Goal: Task Accomplishment & Management: Manage account settings

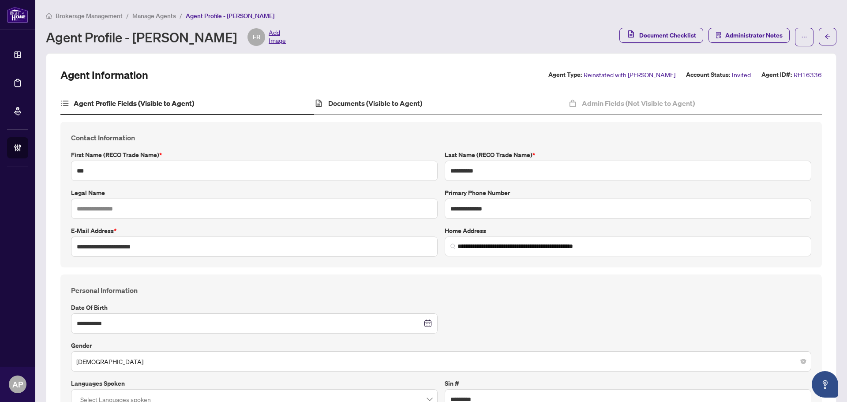
click at [365, 94] on div "Documents (Visible to Agent)" at bounding box center [441, 104] width 254 height 22
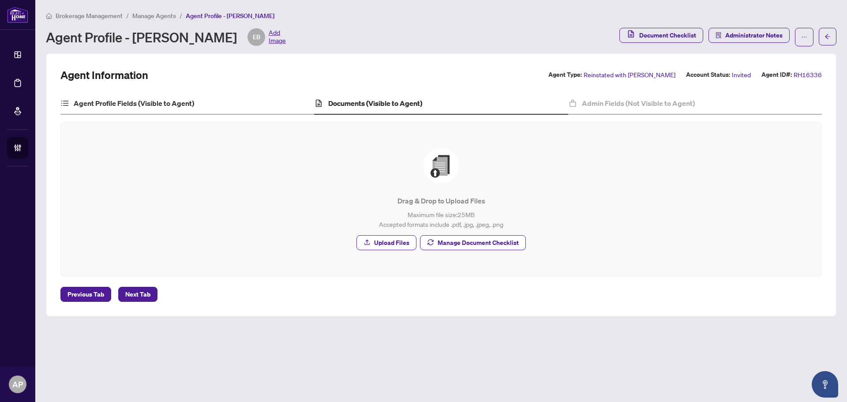
click at [244, 110] on div "Agent Profile Fields (Visible to Agent)" at bounding box center [187, 104] width 254 height 22
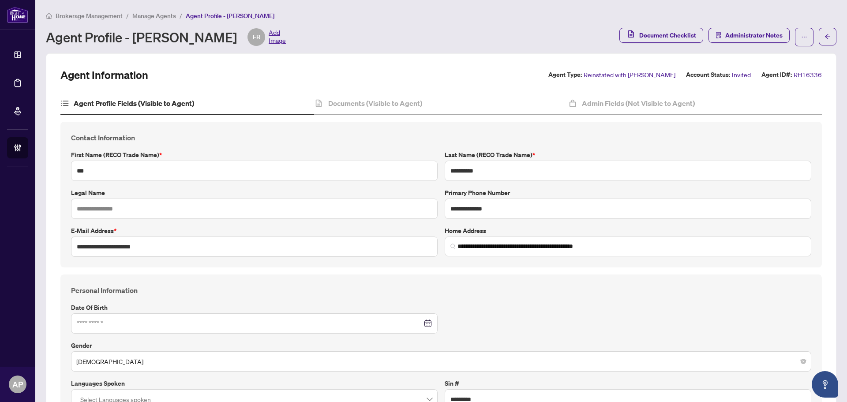
type input "**********"
type input "****"
type input "**********"
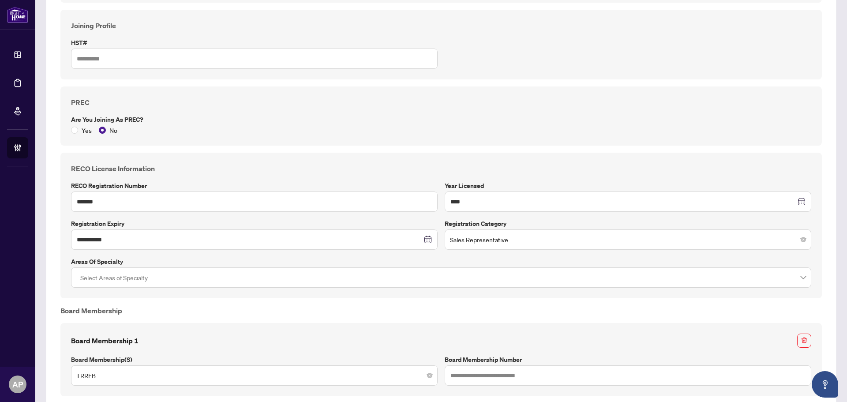
click at [373, 92] on div "PREC Are you joining as PREC? Yes No" at bounding box center [441, 115] width 762 height 59
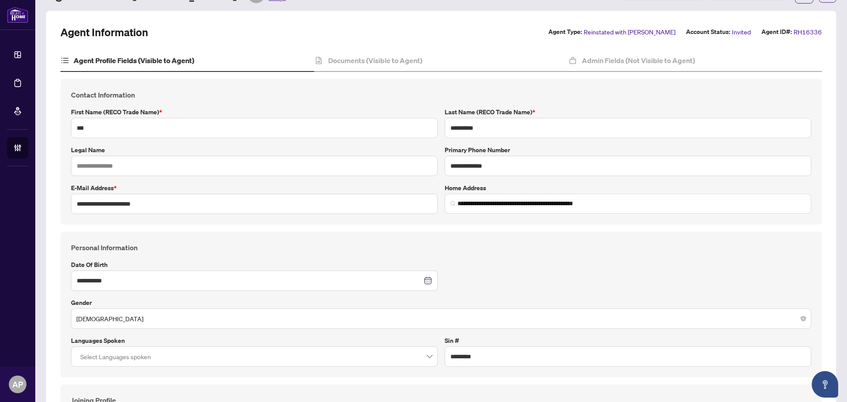
scroll to position [0, 0]
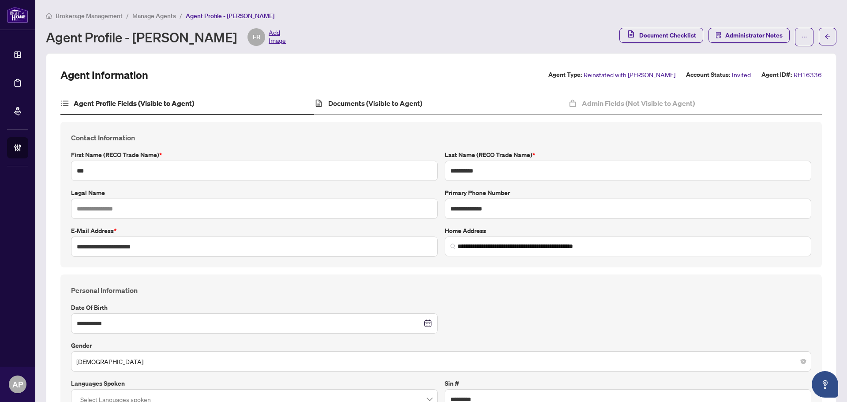
click at [403, 97] on div "Documents (Visible to Agent)" at bounding box center [441, 104] width 254 height 22
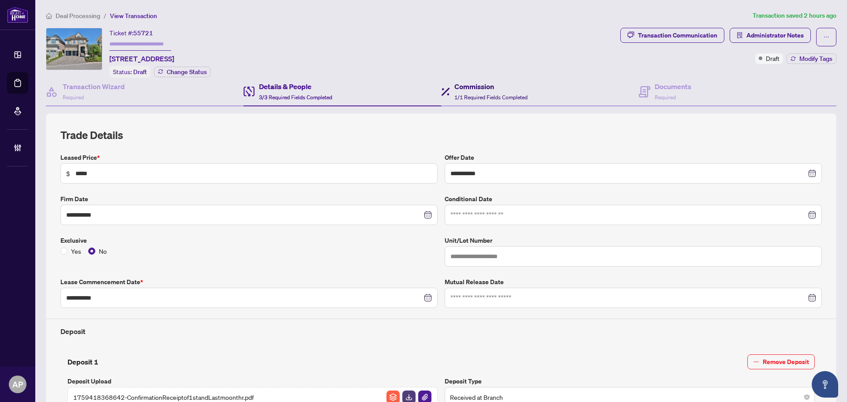
click at [504, 94] on span "1/1 Required Fields Completed" at bounding box center [490, 97] width 73 height 7
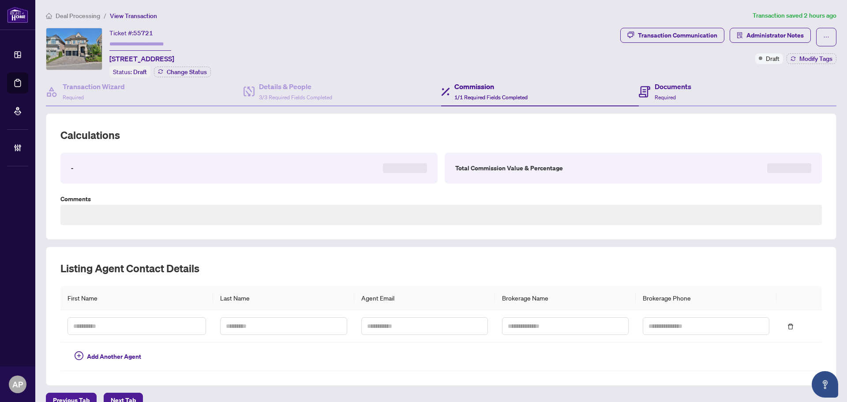
click at [669, 101] on div "Documents Required" at bounding box center [738, 92] width 198 height 29
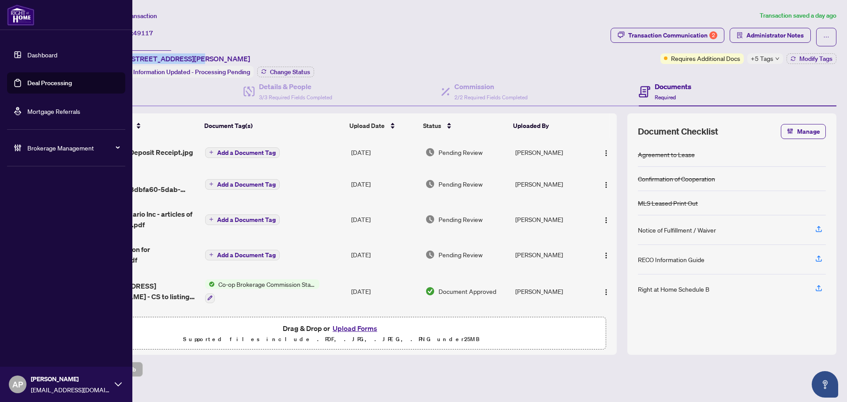
click at [27, 84] on link "Deal Processing" at bounding box center [49, 83] width 45 height 8
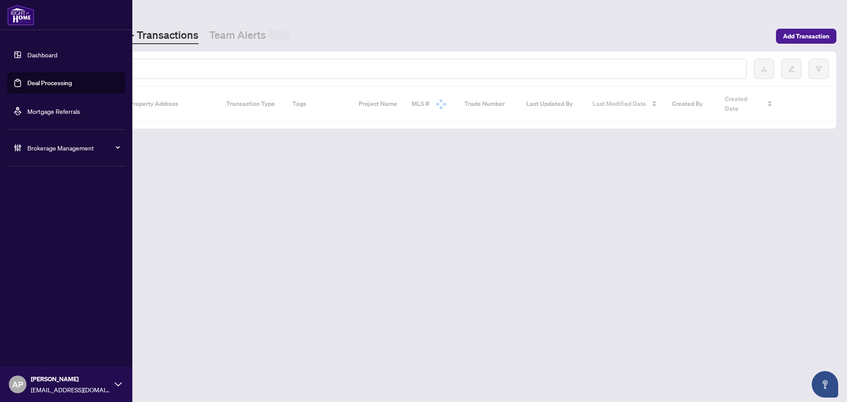
click at [27, 83] on link "Deal Processing" at bounding box center [49, 83] width 45 height 8
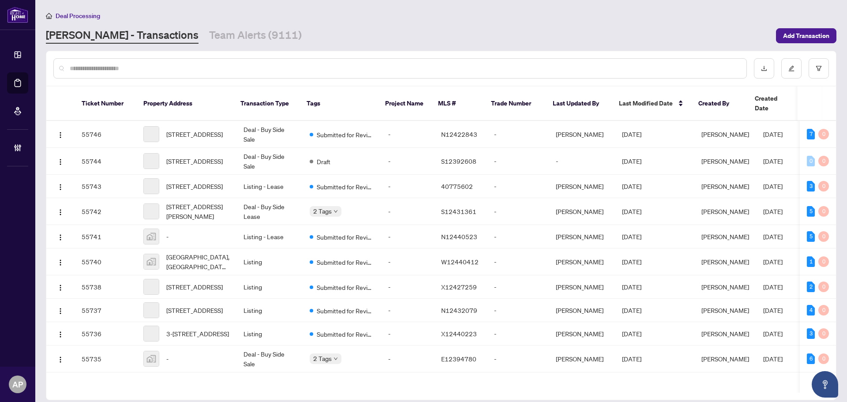
click at [221, 66] on input "text" at bounding box center [405, 69] width 670 height 10
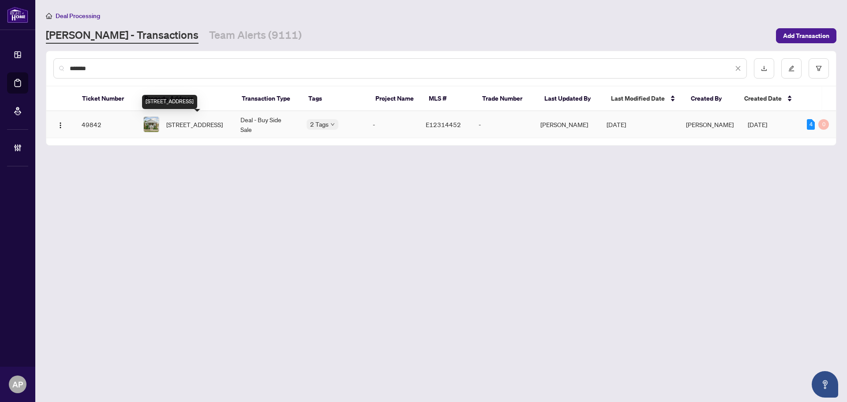
type input "*******"
click at [218, 120] on span "164 Tower Dr, Toronto, Ontario M1R 3P5, Canada" at bounding box center [194, 125] width 56 height 10
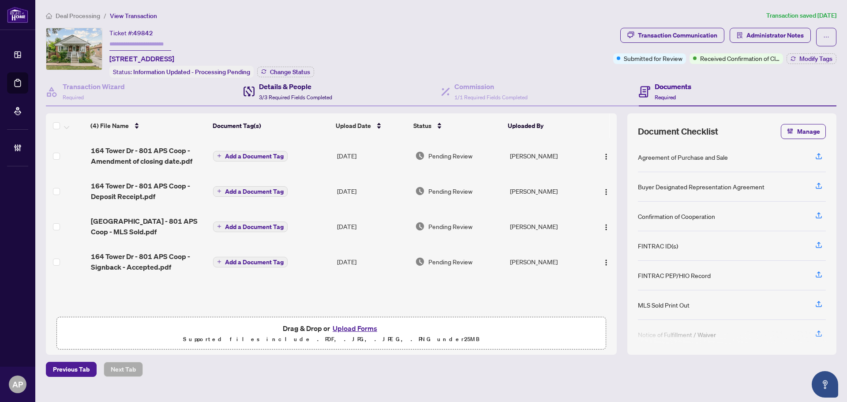
click at [327, 96] on span "3/3 Required Fields Completed" at bounding box center [295, 97] width 73 height 7
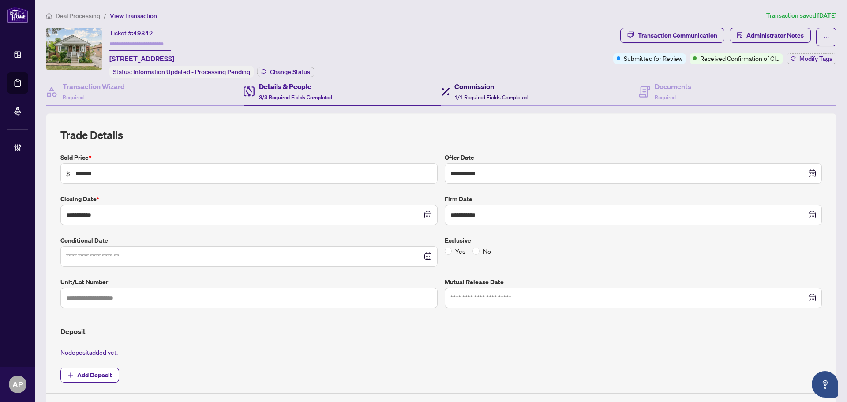
click at [495, 86] on h4 "Commission" at bounding box center [490, 86] width 73 height 11
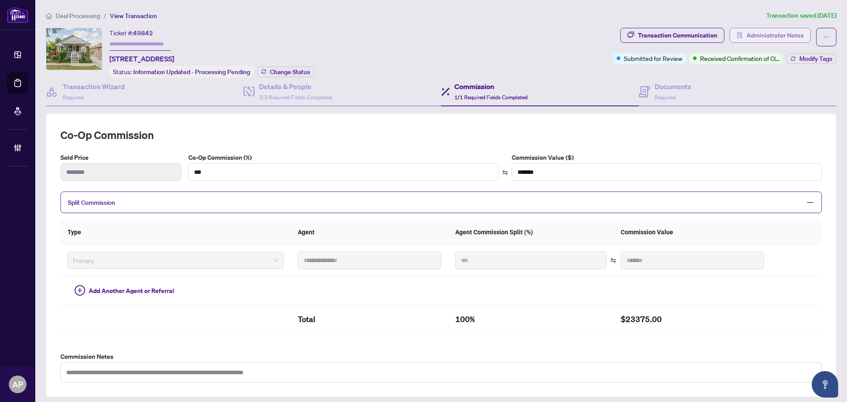
click at [747, 38] on span "Administrator Notes" at bounding box center [775, 35] width 57 height 14
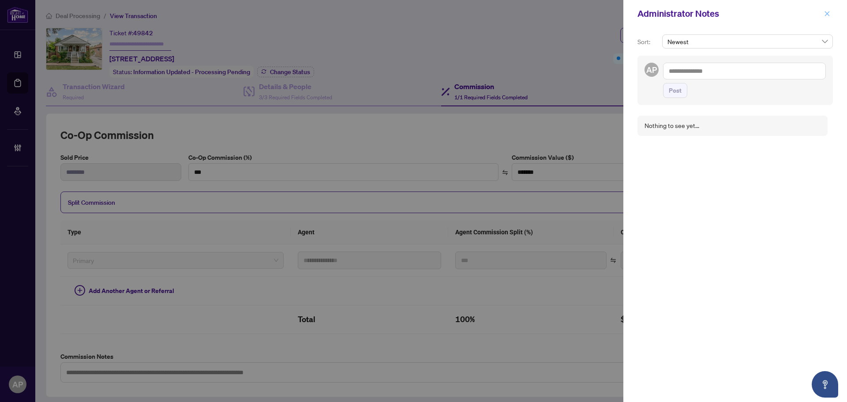
click at [832, 15] on button "button" at bounding box center [827, 13] width 11 height 11
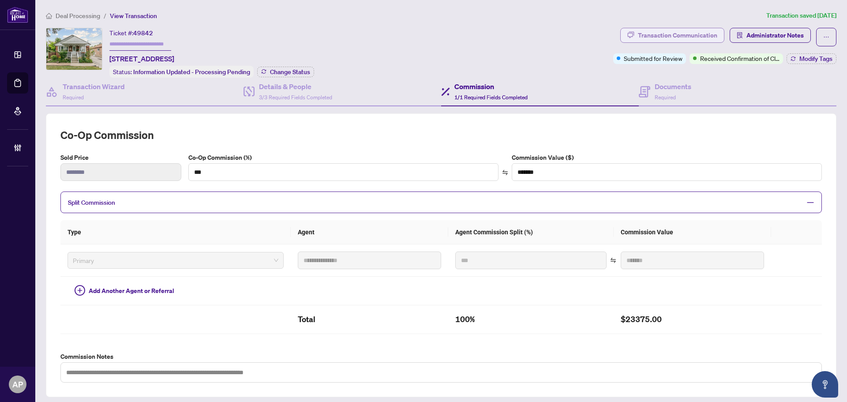
click at [689, 33] on div "Transaction Communication" at bounding box center [677, 35] width 79 height 14
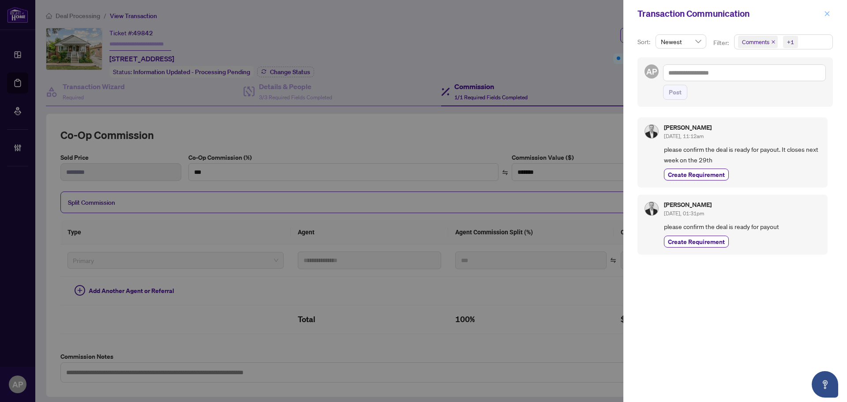
click at [830, 17] on icon "close" at bounding box center [827, 14] width 6 height 6
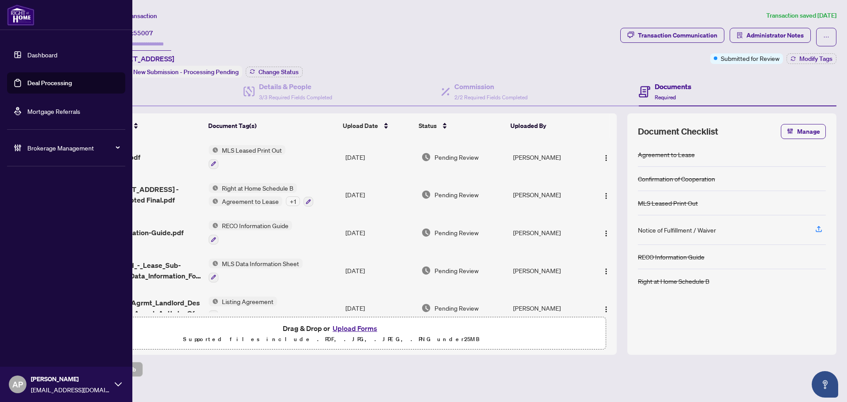
click at [27, 83] on link "Deal Processing" at bounding box center [49, 83] width 45 height 8
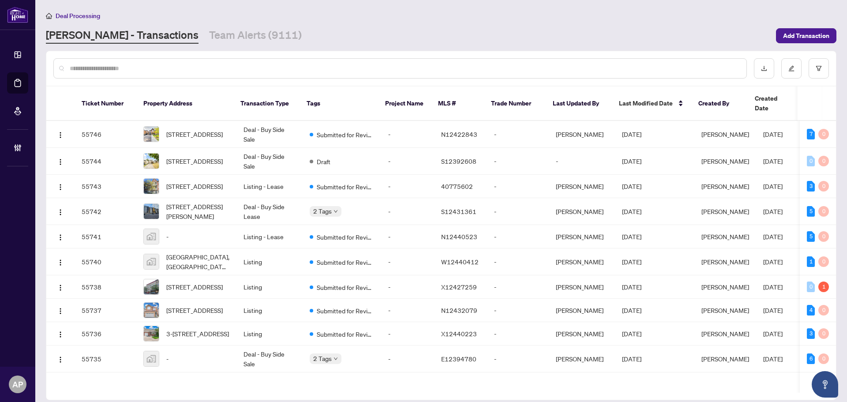
click at [91, 56] on div at bounding box center [441, 68] width 790 height 34
click at [96, 64] on input "text" at bounding box center [405, 69] width 670 height 10
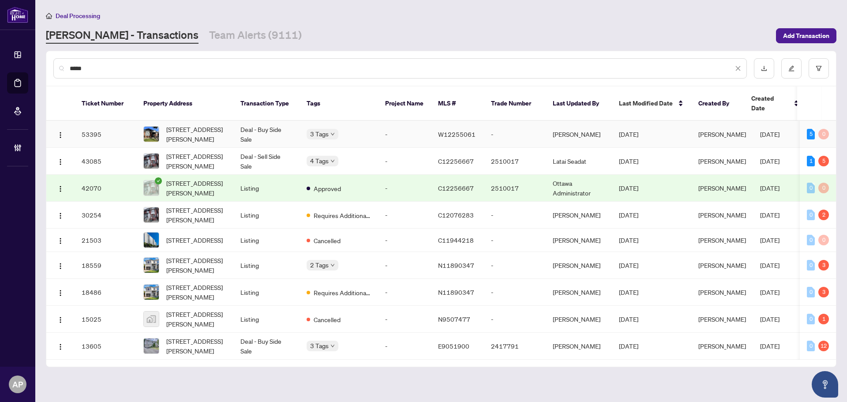
type input "*****"
click at [234, 124] on td "Deal - Buy Side Sale" at bounding box center [266, 134] width 66 height 27
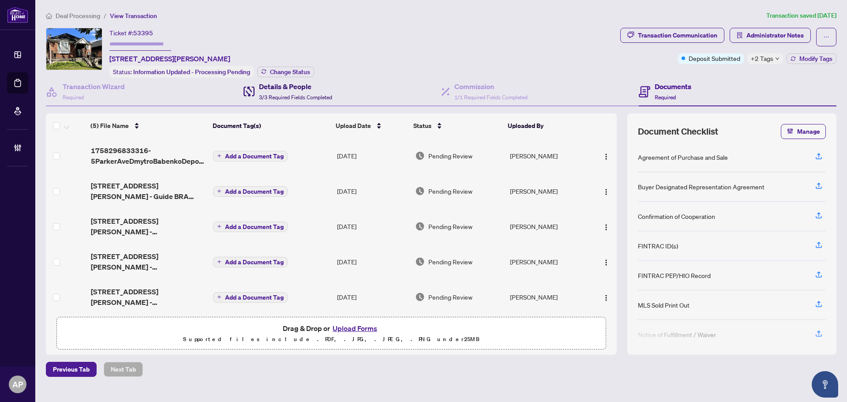
click at [312, 91] on div "Details & People 3/3 Required Fields Completed" at bounding box center [295, 91] width 73 height 21
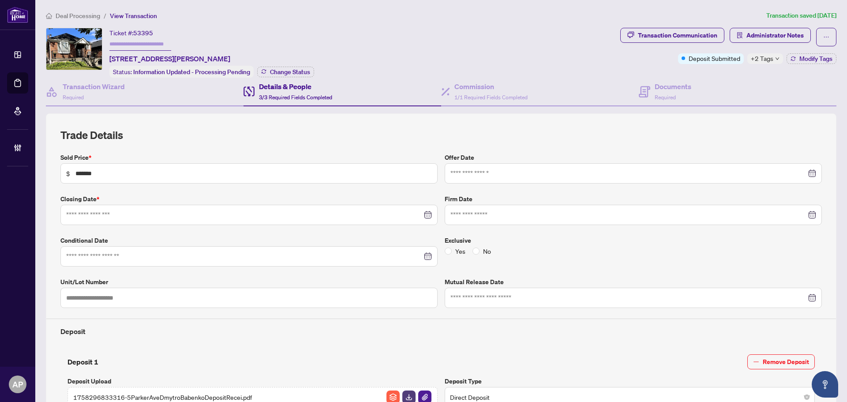
type input "**********"
click at [477, 96] on span "1/1 Required Fields Completed" at bounding box center [490, 97] width 73 height 7
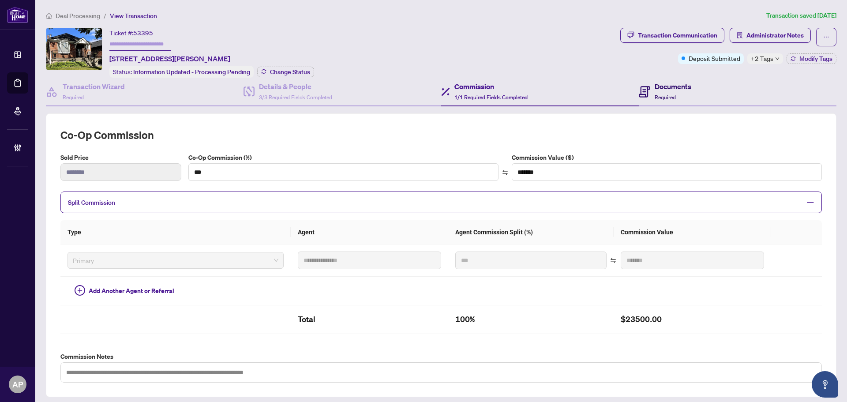
click at [674, 85] on h4 "Documents" at bounding box center [673, 86] width 37 height 11
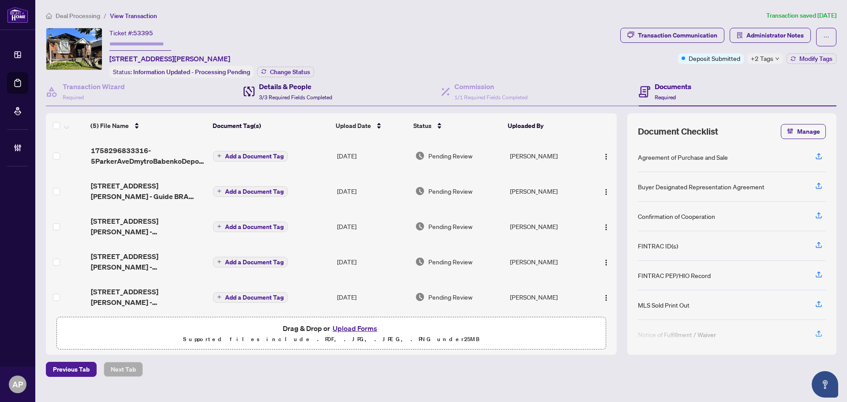
click at [270, 89] on h4 "Details & People" at bounding box center [295, 86] width 73 height 11
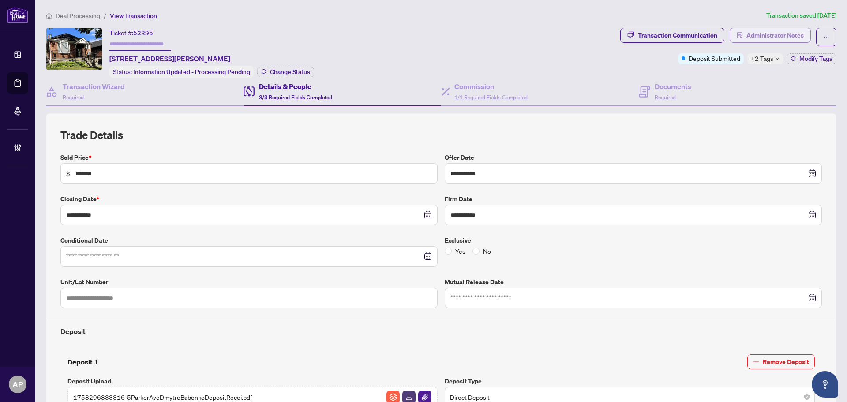
click at [770, 36] on span "Administrator Notes" at bounding box center [775, 35] width 57 height 14
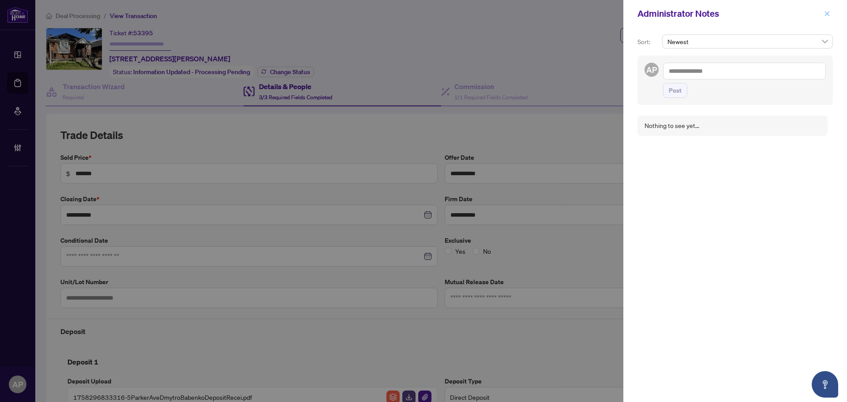
click at [830, 12] on icon "close" at bounding box center [827, 14] width 6 height 6
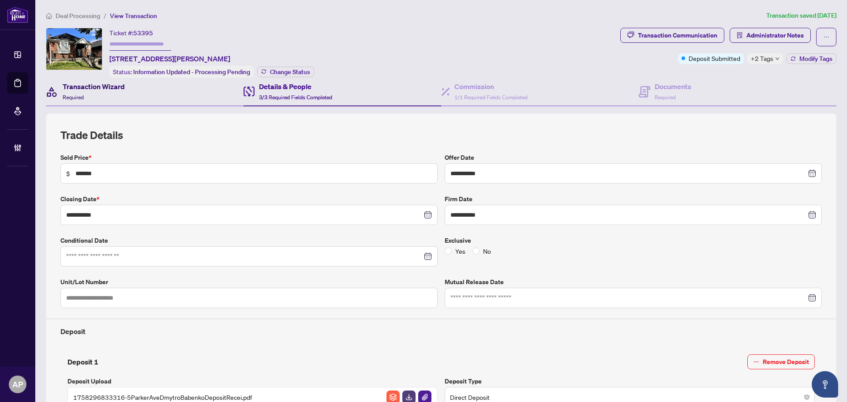
click at [112, 90] on div "Transaction Wizard Required" at bounding box center [94, 91] width 62 height 21
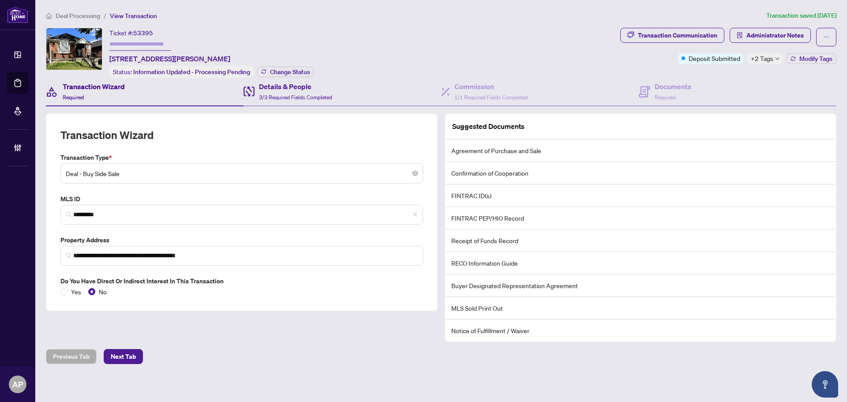
click at [339, 94] on div "Details & People 3/3 Required Fields Completed" at bounding box center [343, 92] width 198 height 29
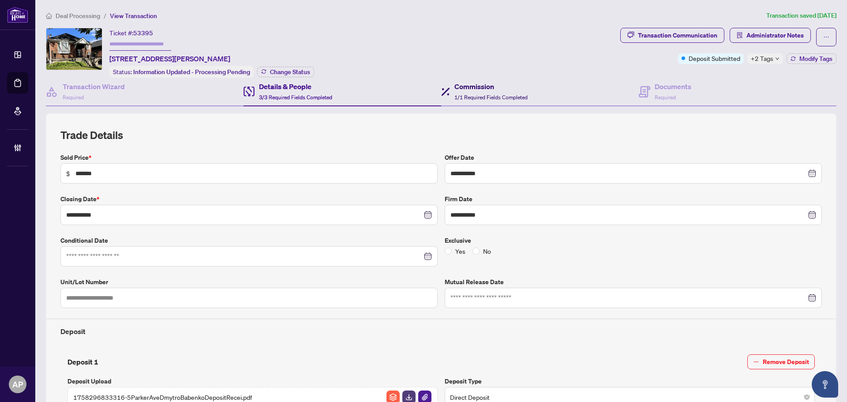
click at [477, 98] on div "Commission 1/1 Required Fields Completed" at bounding box center [490, 91] width 73 height 21
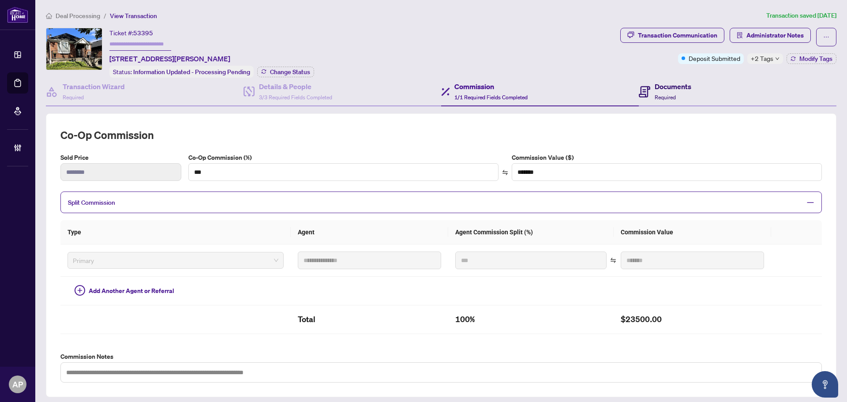
click at [655, 95] on span "Required" at bounding box center [665, 97] width 21 height 7
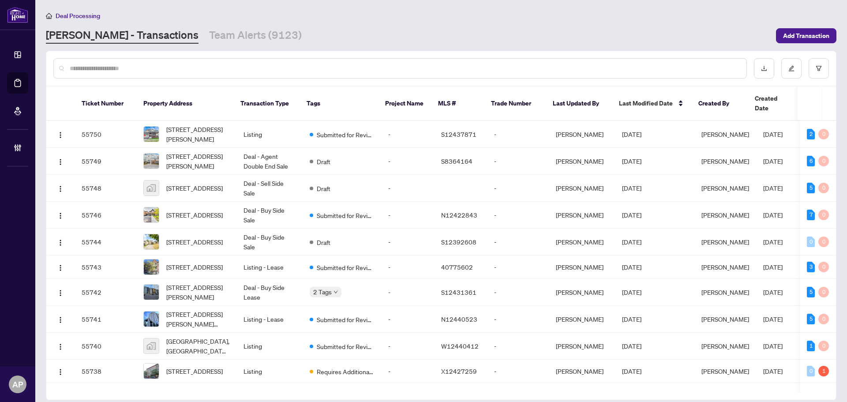
click at [302, 68] on input "text" at bounding box center [405, 69] width 670 height 10
click at [280, 67] on input "text" at bounding box center [405, 69] width 670 height 10
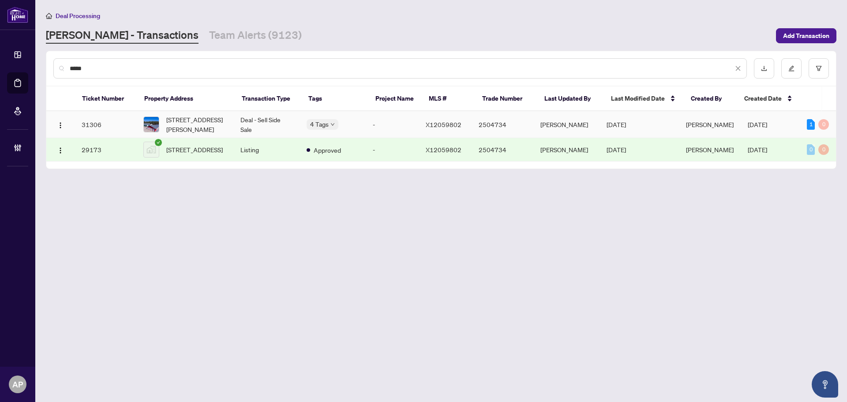
type input "*****"
click at [275, 128] on td "Deal - Sell Side Sale" at bounding box center [266, 124] width 66 height 27
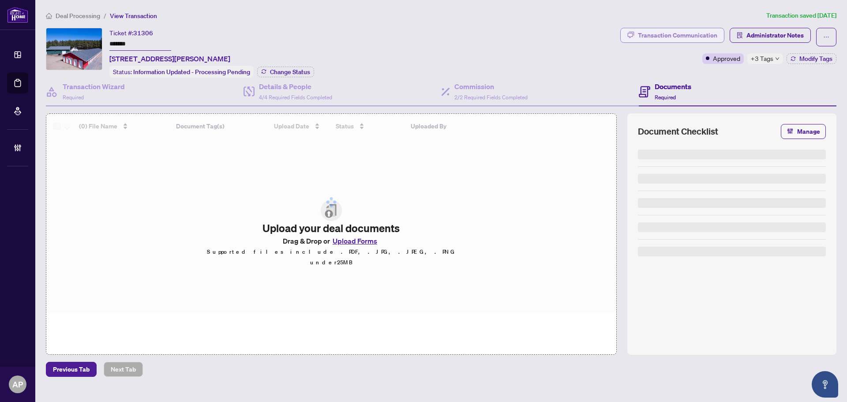
click at [668, 34] on div "Transaction Communication" at bounding box center [677, 35] width 79 height 14
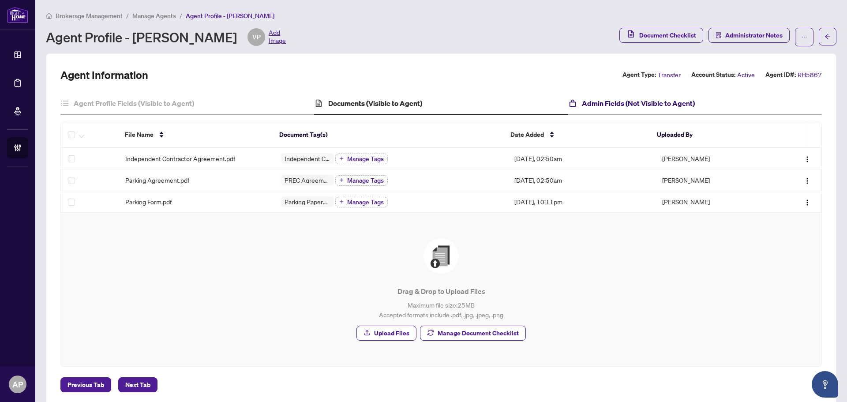
click at [620, 98] on h4 "Admin Fields (Not Visible to Agent)" at bounding box center [638, 103] width 113 height 11
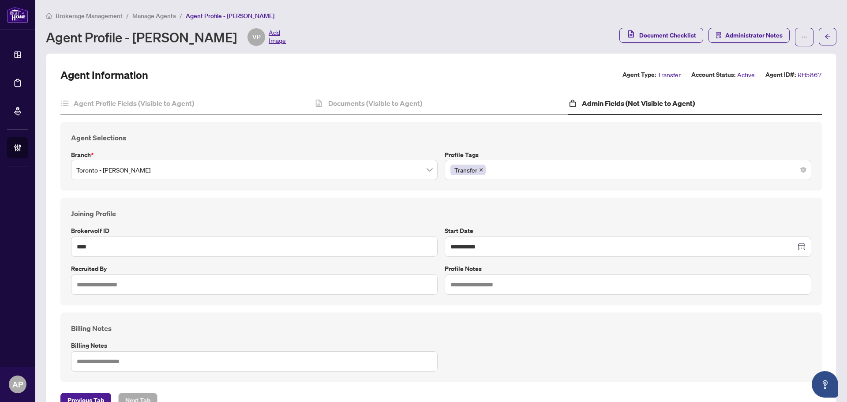
click at [555, 171] on div "Transfer" at bounding box center [628, 170] width 355 height 16
type input "******"
click at [460, 288] on input "******" at bounding box center [628, 284] width 367 height 20
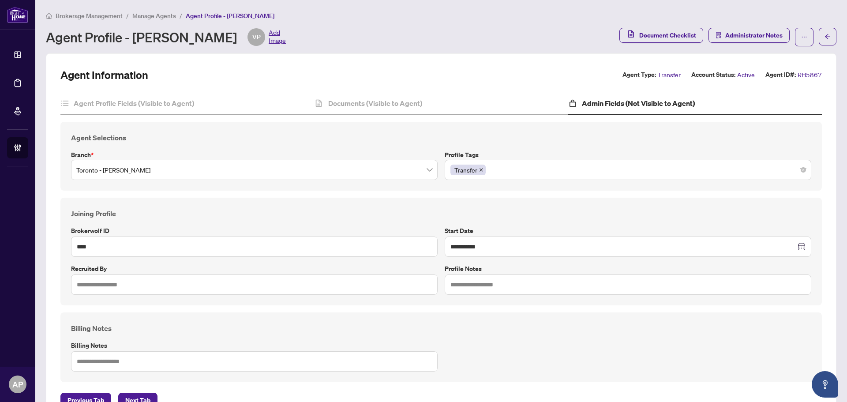
click at [497, 217] on h4 "Joining Profile" at bounding box center [441, 213] width 740 height 11
click at [535, 170] on div "Transfer" at bounding box center [628, 170] width 355 height 16
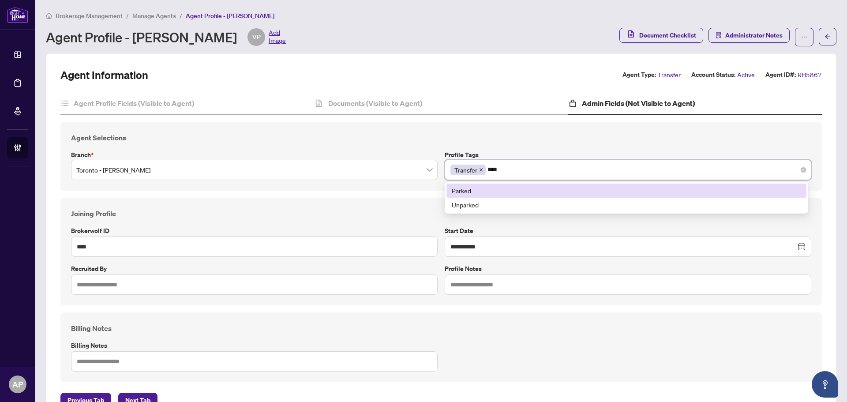
type input "*****"
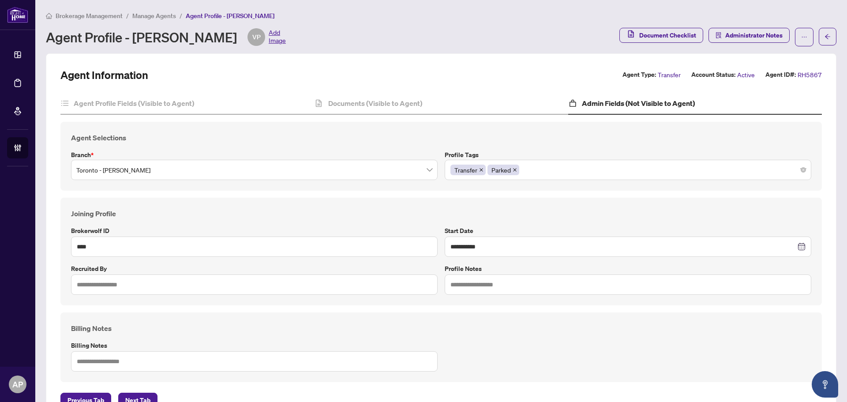
click at [513, 133] on h4 "Agent Selections" at bounding box center [441, 137] width 740 height 11
click at [795, 37] on button "button" at bounding box center [804, 37] width 19 height 19
click at [775, 56] on span "Change Agent Type" at bounding box center [770, 57] width 60 height 10
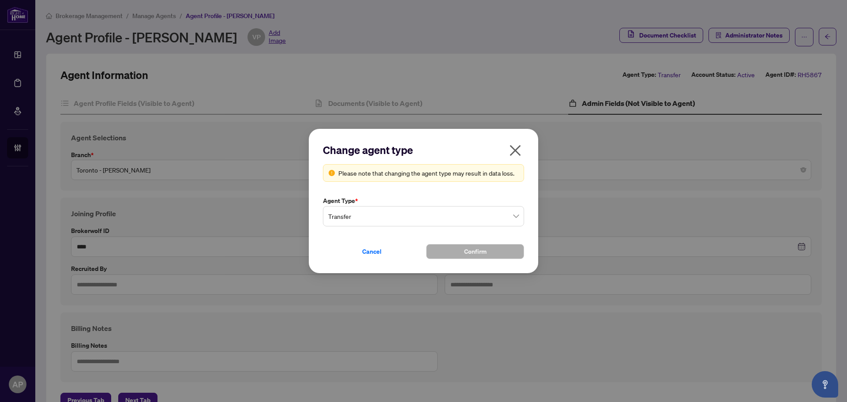
click at [515, 215] on span "Transfer" at bounding box center [423, 216] width 191 height 17
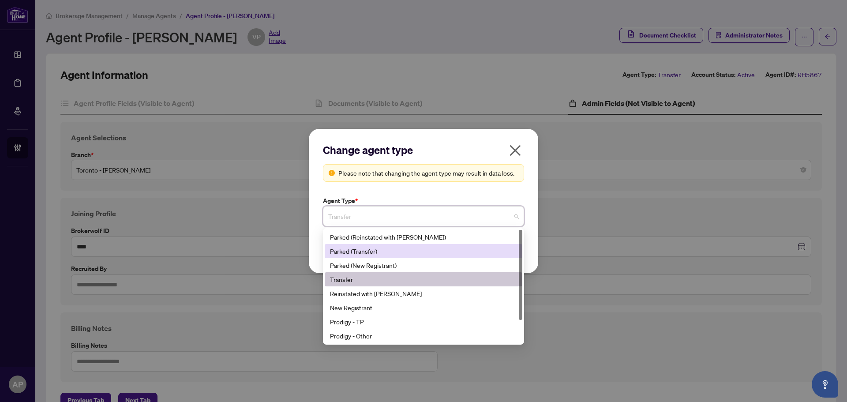
click at [414, 253] on div "Parked (Transfer)" at bounding box center [423, 251] width 187 height 10
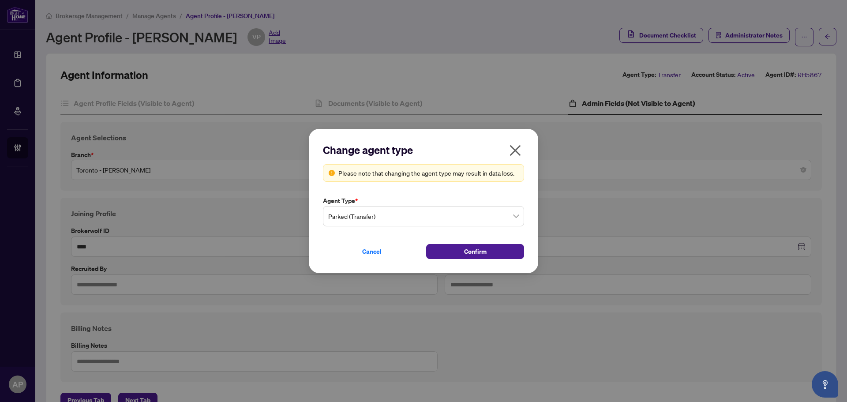
click at [513, 153] on icon "close" at bounding box center [515, 150] width 11 height 11
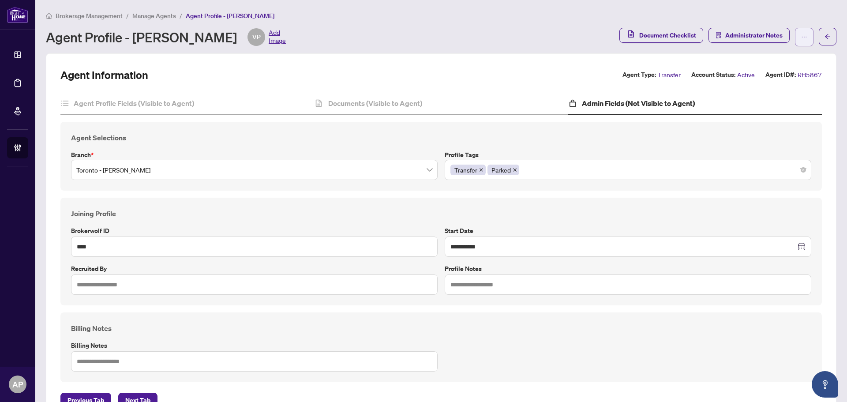
click at [795, 35] on button "button" at bounding box center [804, 37] width 19 height 19
click at [787, 59] on span "Change Agent Type" at bounding box center [770, 57] width 60 height 10
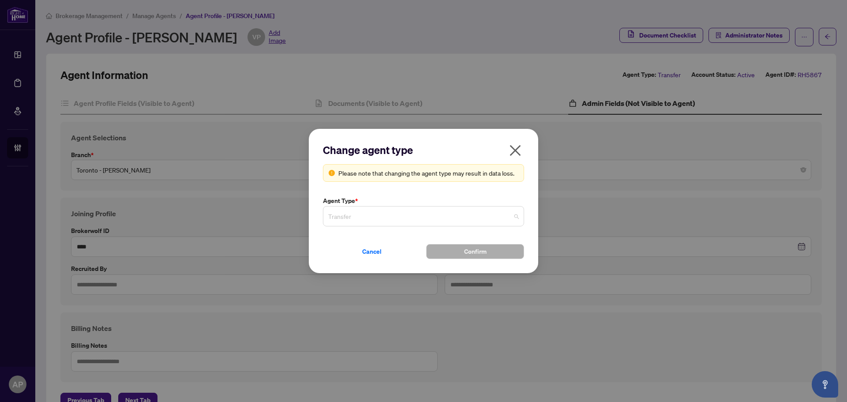
click at [467, 210] on span "Transfer" at bounding box center [423, 216] width 191 height 17
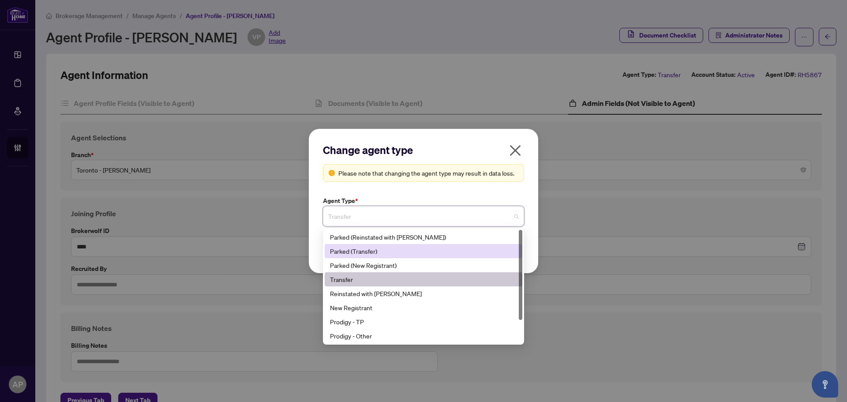
click at [388, 254] on div "Parked (Transfer)" at bounding box center [423, 251] width 187 height 10
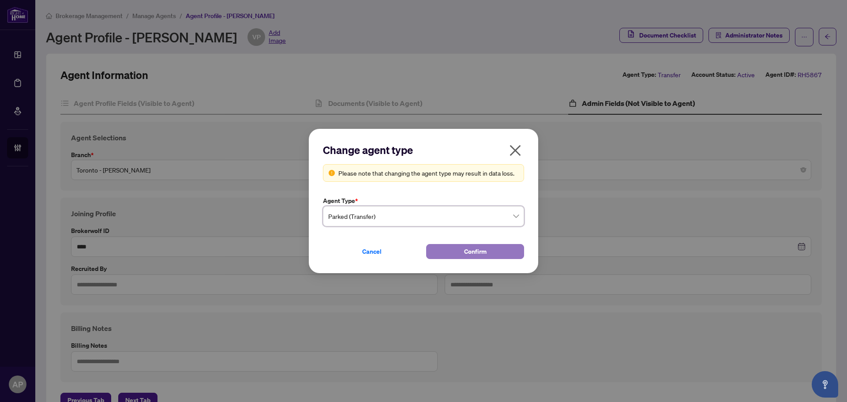
click at [478, 249] on span "Confirm" at bounding box center [475, 251] width 23 height 14
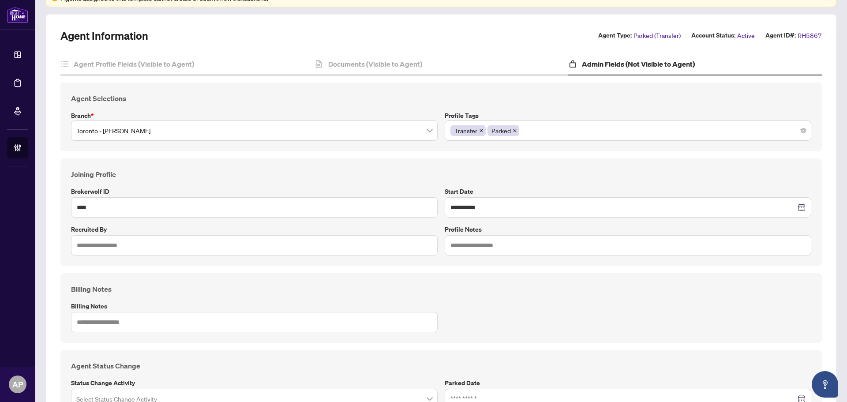
scroll to position [132, 0]
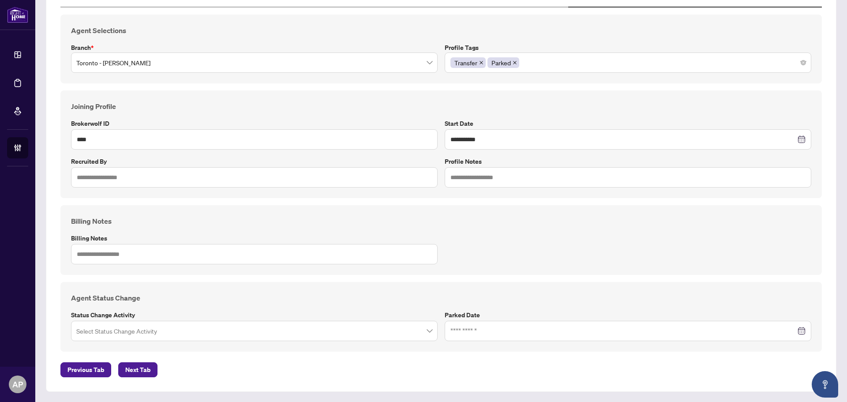
click at [368, 328] on input "search" at bounding box center [250, 332] width 348 height 19
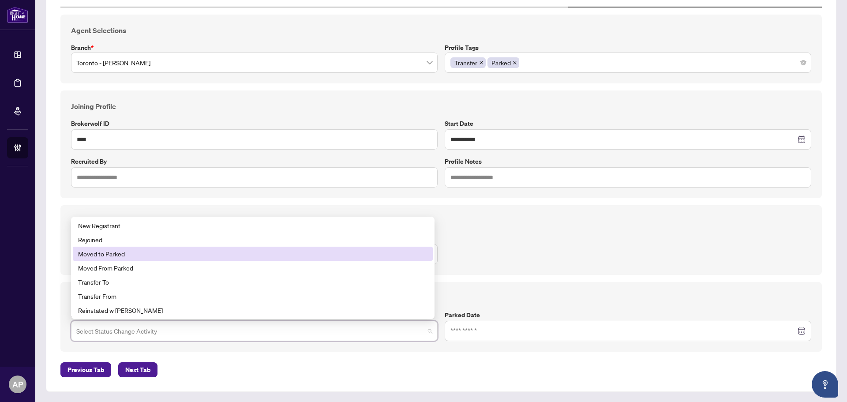
click at [144, 253] on div "Moved to Parked" at bounding box center [252, 254] width 349 height 10
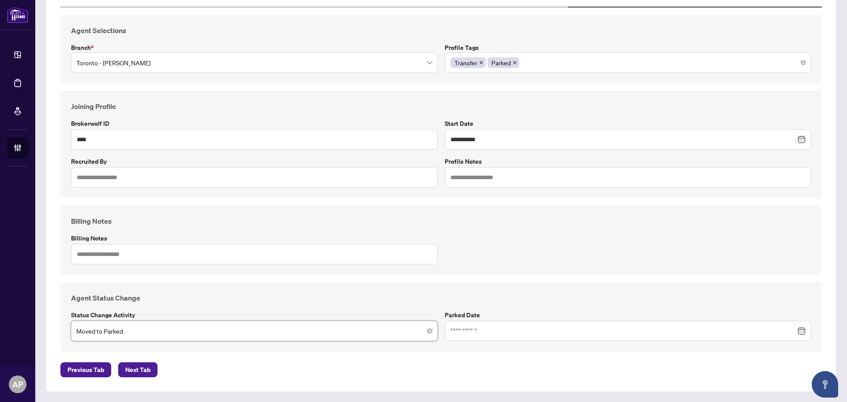
click at [519, 337] on div at bounding box center [628, 331] width 367 height 20
click at [518, 332] on input at bounding box center [624, 331] width 346 height 10
type input "**********"
click at [487, 212] on div "30" at bounding box center [492, 211] width 11 height 11
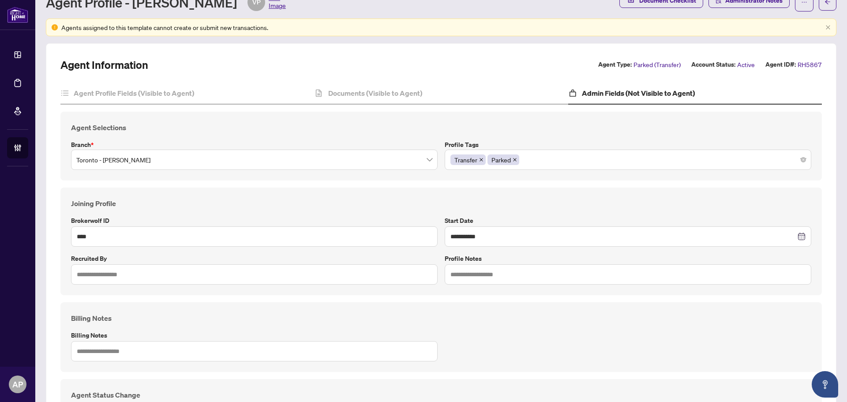
scroll to position [0, 0]
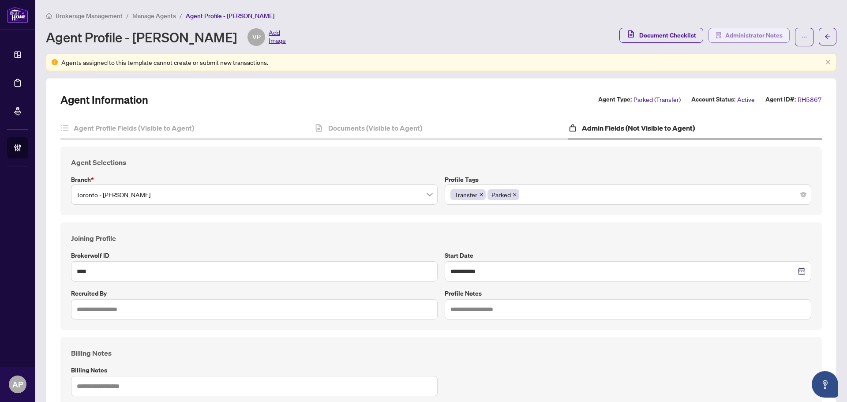
click at [745, 38] on span "Administrator Notes" at bounding box center [753, 35] width 57 height 14
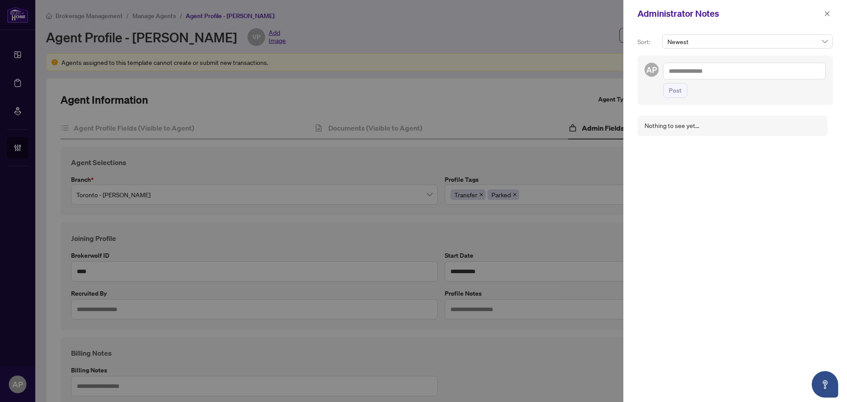
click at [723, 68] on textarea at bounding box center [744, 71] width 163 height 17
type textarea "**********"
click at [680, 94] on span "Post" at bounding box center [675, 90] width 13 height 14
click at [826, 16] on icon "close" at bounding box center [827, 14] width 6 height 6
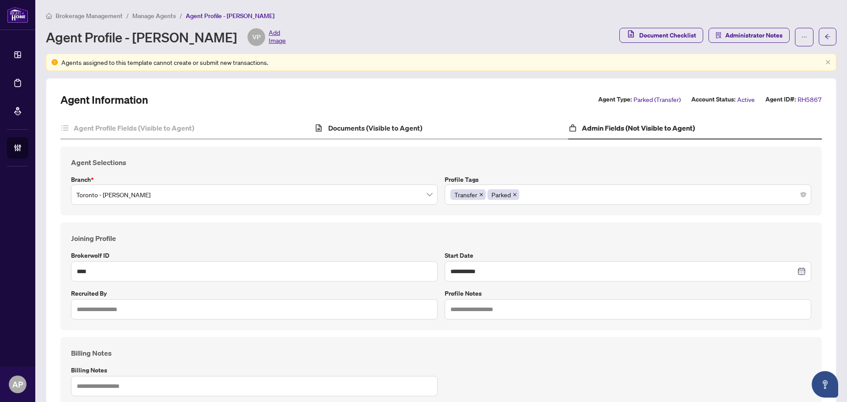
click at [425, 131] on div "Documents (Visible to Agent)" at bounding box center [441, 128] width 254 height 22
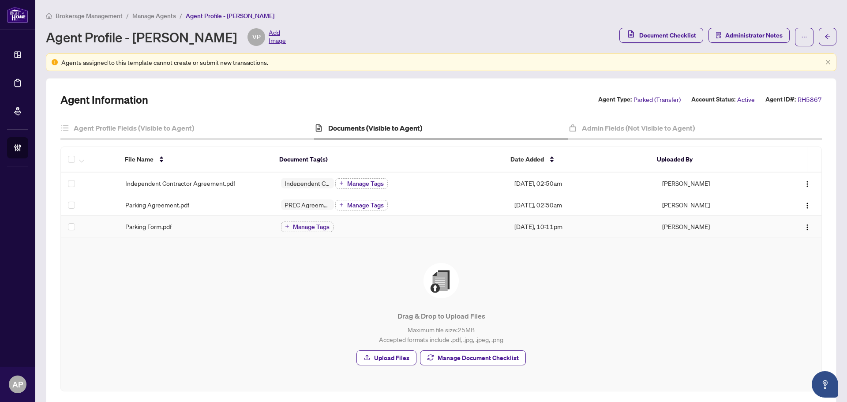
click at [246, 231] on td "Parking Form.pdf" at bounding box center [196, 227] width 156 height 22
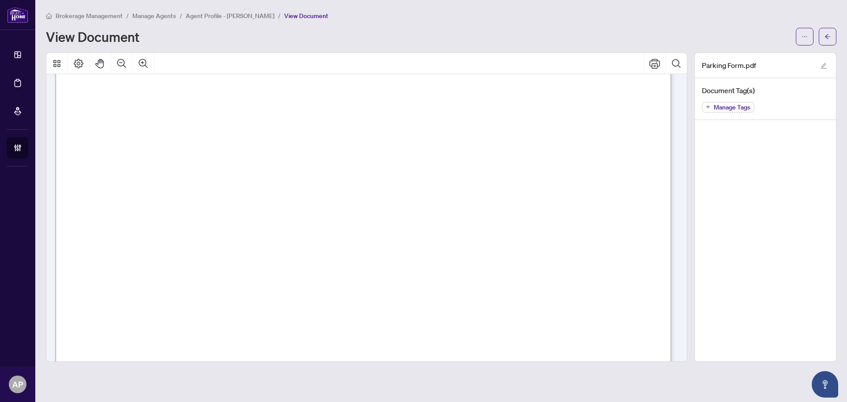
scroll to position [2118, 0]
click at [823, 35] on button "button" at bounding box center [828, 37] width 18 height 18
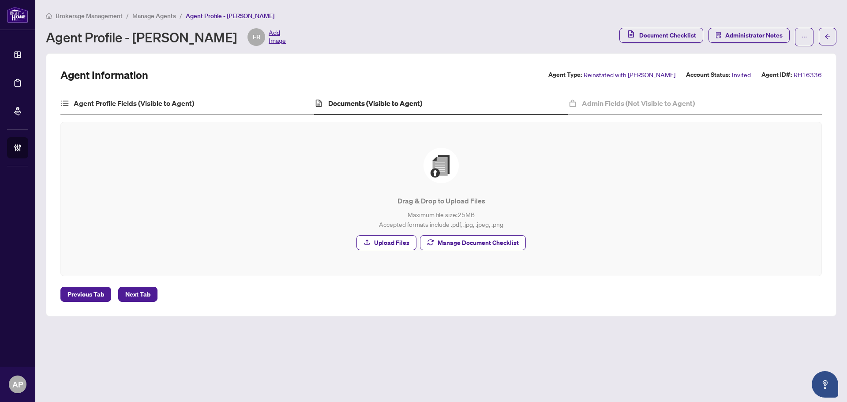
click at [213, 101] on div "Agent Profile Fields (Visible to Agent)" at bounding box center [187, 104] width 254 height 22
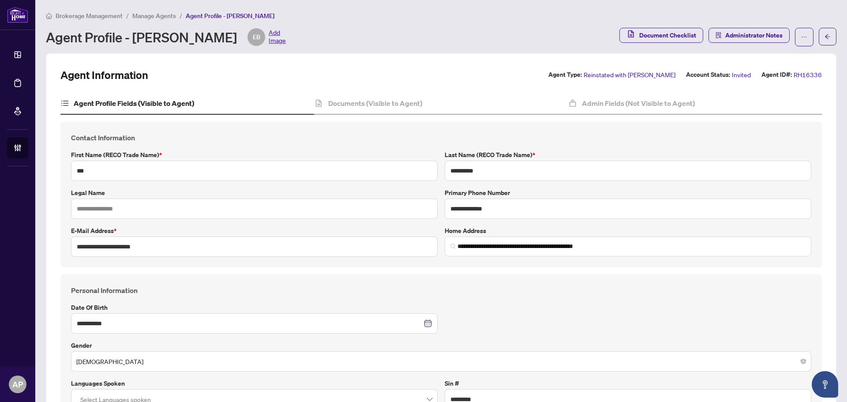
scroll to position [417, 0]
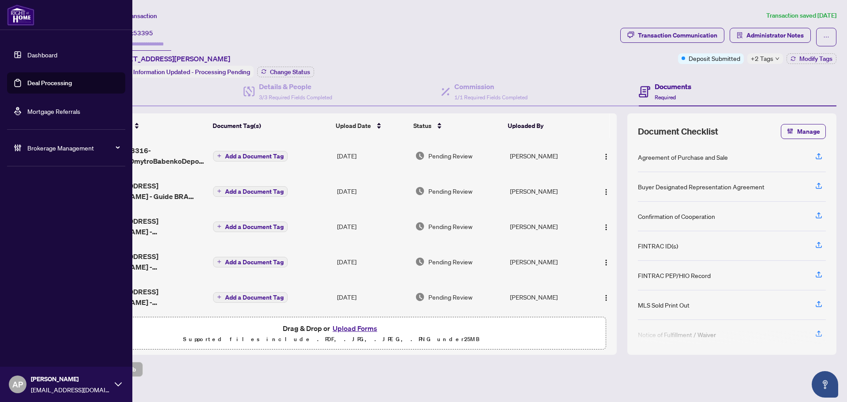
click at [27, 79] on link "Deal Processing" at bounding box center [49, 83] width 45 height 8
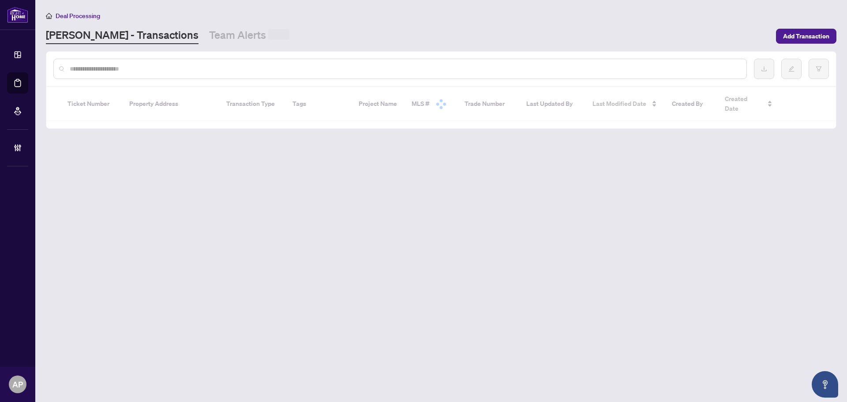
click at [150, 68] on input "text" at bounding box center [405, 69] width 670 height 10
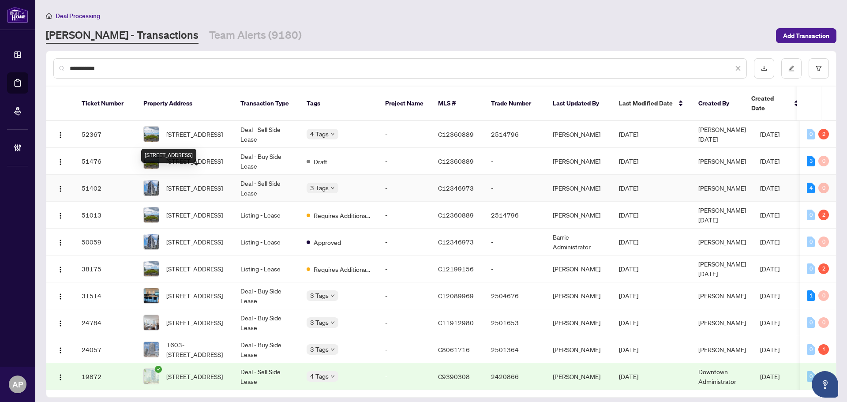
type input "**********"
click at [220, 183] on span "[STREET_ADDRESS]" at bounding box center [194, 188] width 56 height 10
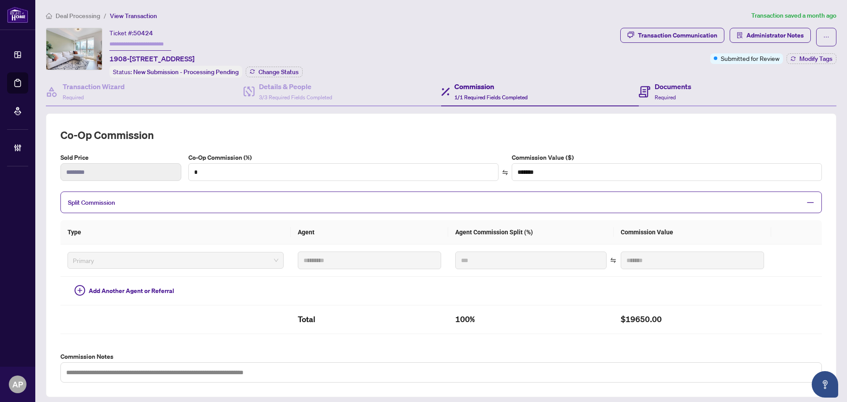
drag, startPoint x: 648, startPoint y: 101, endPoint x: 672, endPoint y: 104, distance: 24.0
click at [648, 101] on div "Documents Required" at bounding box center [738, 92] width 198 height 29
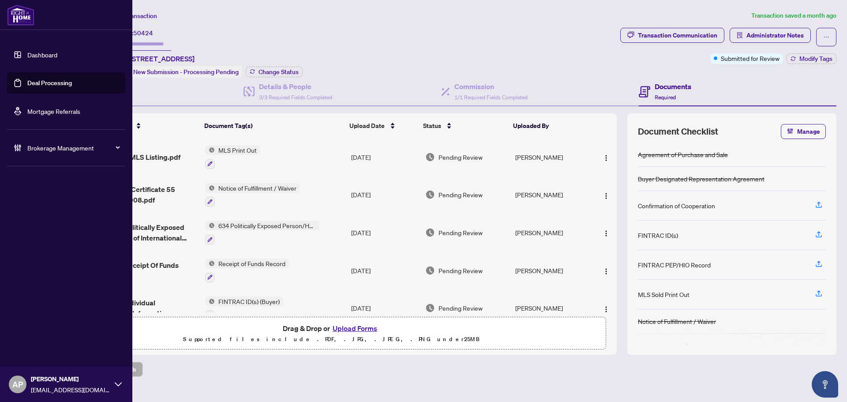
click at [27, 86] on link "Deal Processing" at bounding box center [49, 83] width 45 height 8
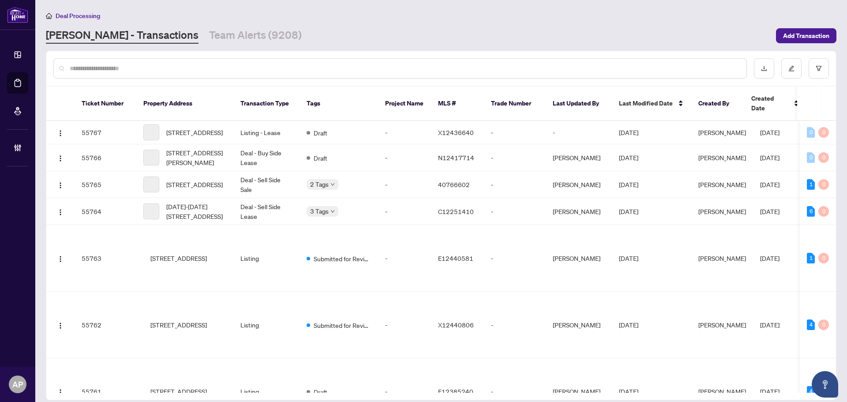
click at [183, 75] on div at bounding box center [400, 68] width 694 height 20
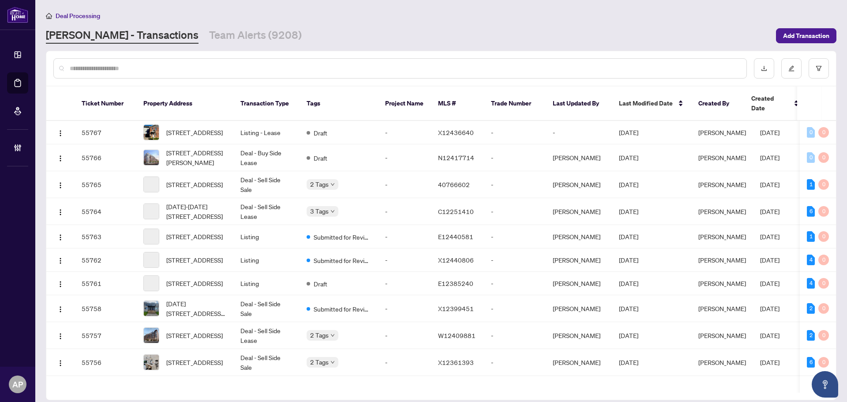
click at [184, 69] on input "text" at bounding box center [405, 69] width 670 height 10
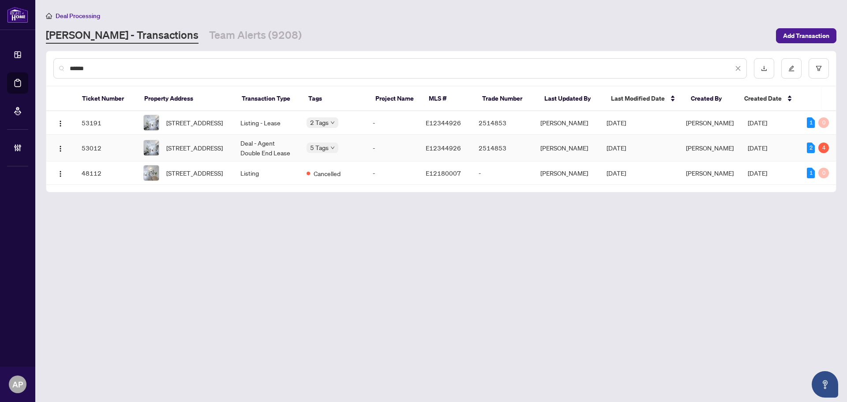
type input "******"
click at [287, 150] on td "Deal - Agent Double End Lease" at bounding box center [266, 148] width 66 height 27
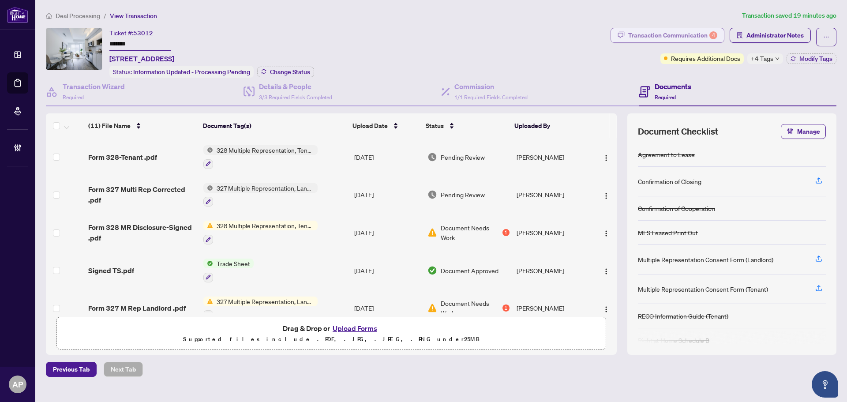
click at [675, 38] on div "Transaction Communication 4" at bounding box center [672, 35] width 89 height 14
type textarea "**********"
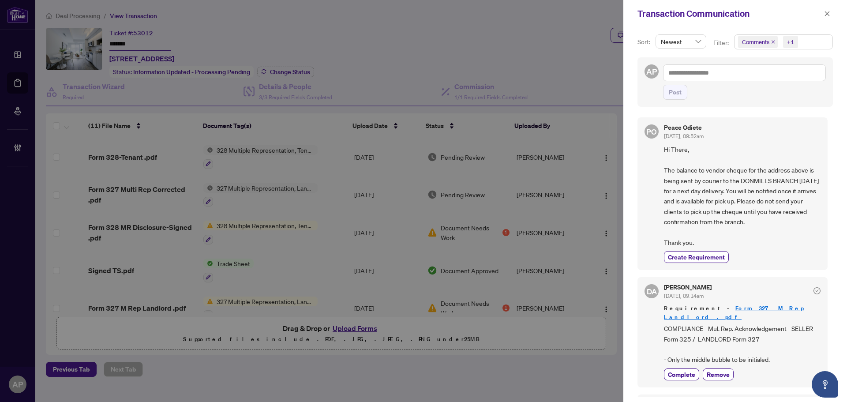
click at [772, 44] on icon "close" at bounding box center [773, 42] width 4 height 4
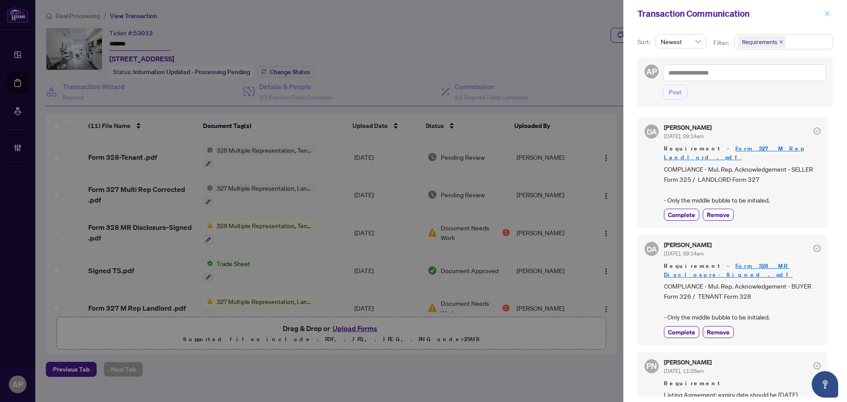
click at [832, 12] on button "button" at bounding box center [827, 13] width 11 height 11
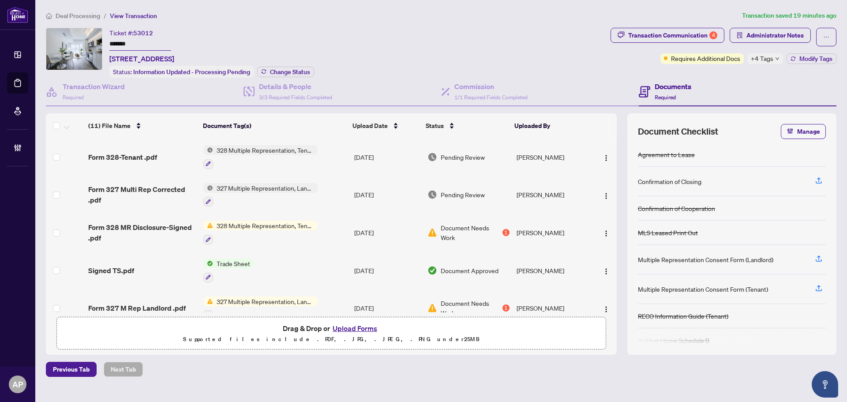
click at [763, 57] on span "+4 Tags" at bounding box center [762, 58] width 23 height 10
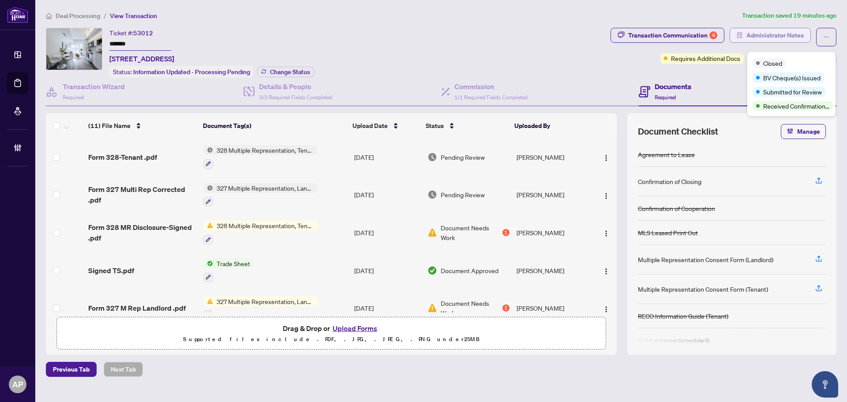
click at [783, 29] on span "Administrator Notes" at bounding box center [775, 35] width 57 height 14
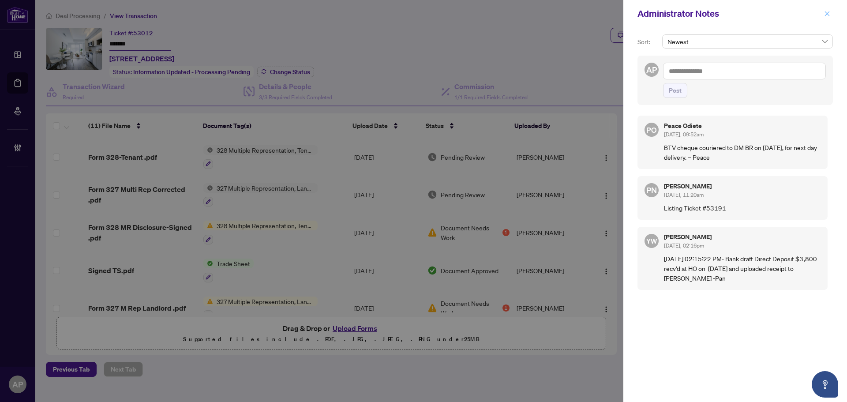
click at [828, 15] on icon "close" at bounding box center [827, 14] width 6 height 6
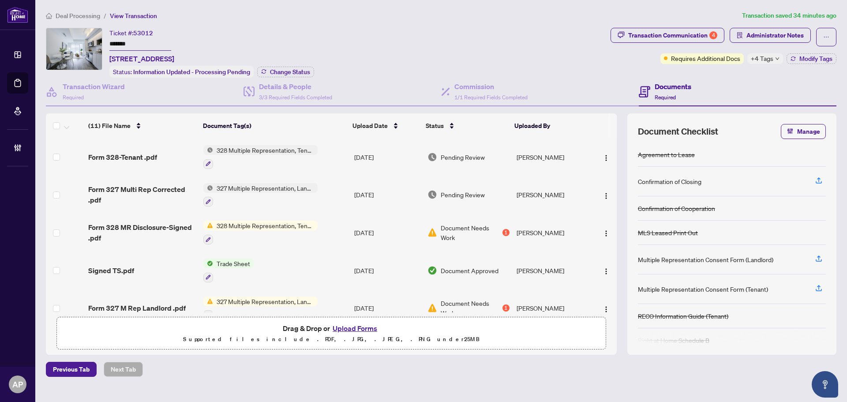
click at [338, 28] on div "Ticket #: 53012 ******* 204-630 Greenwood Ave, Toronto, Ontario M4J 0A8, Canada…" at bounding box center [326, 53] width 561 height 50
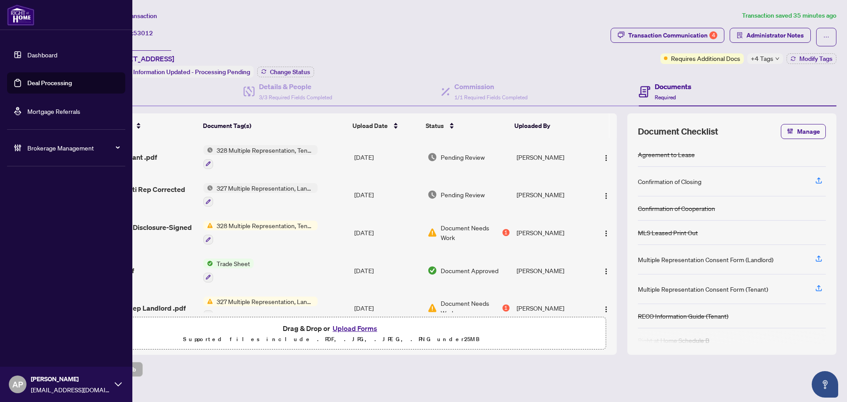
click at [27, 81] on link "Deal Processing" at bounding box center [49, 83] width 45 height 8
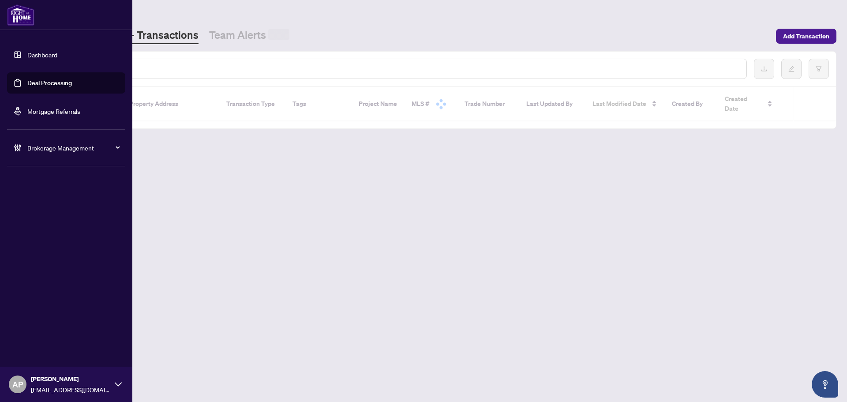
click at [152, 68] on input "text" at bounding box center [405, 69] width 670 height 10
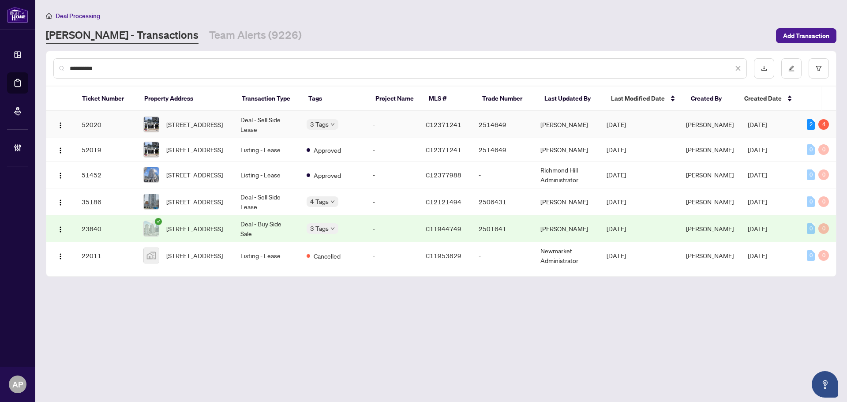
type input "**********"
click at [231, 125] on td "2601-5791 Yonge St, Toronto, Ontario M2M 0A8, Canada" at bounding box center [184, 124] width 97 height 27
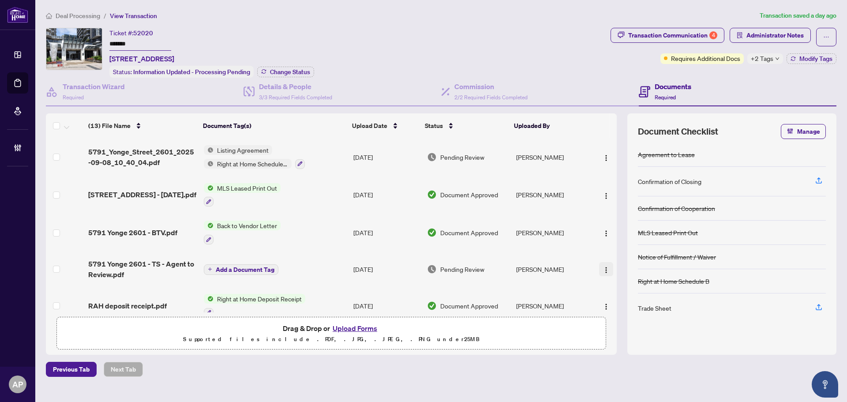
click at [606, 271] on img "button" at bounding box center [606, 270] width 7 height 7
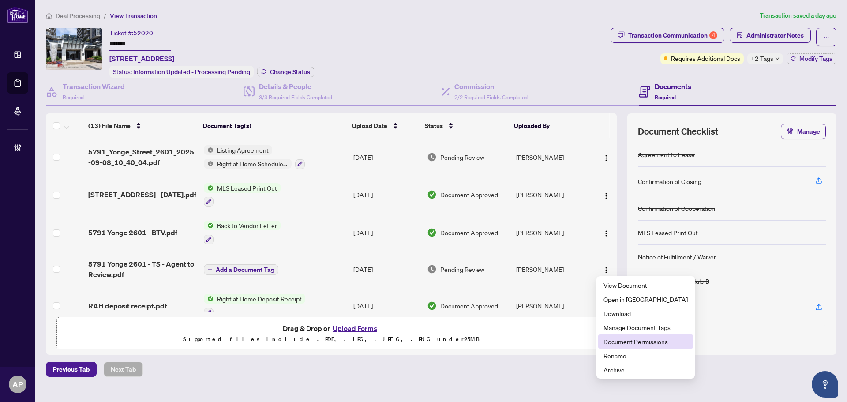
click at [634, 344] on span "Document Permissions" at bounding box center [646, 342] width 84 height 10
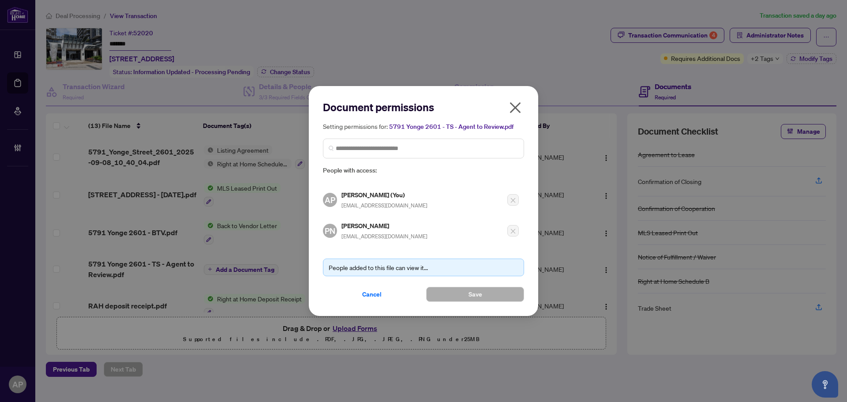
click at [514, 110] on icon "close" at bounding box center [515, 107] width 11 height 11
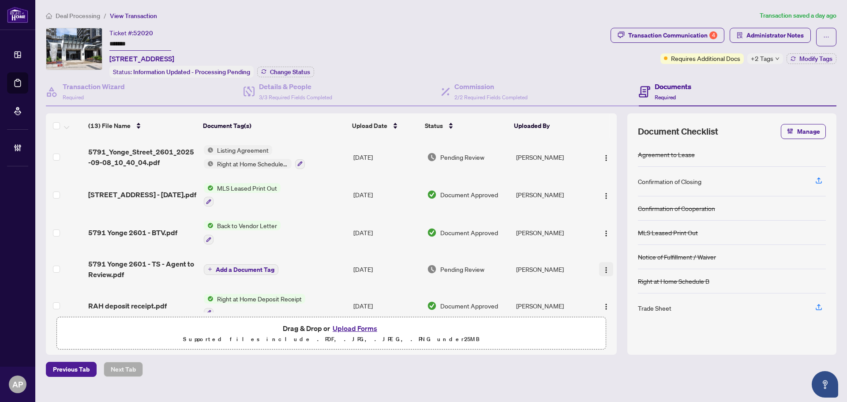
click at [605, 269] on img "button" at bounding box center [606, 270] width 7 height 7
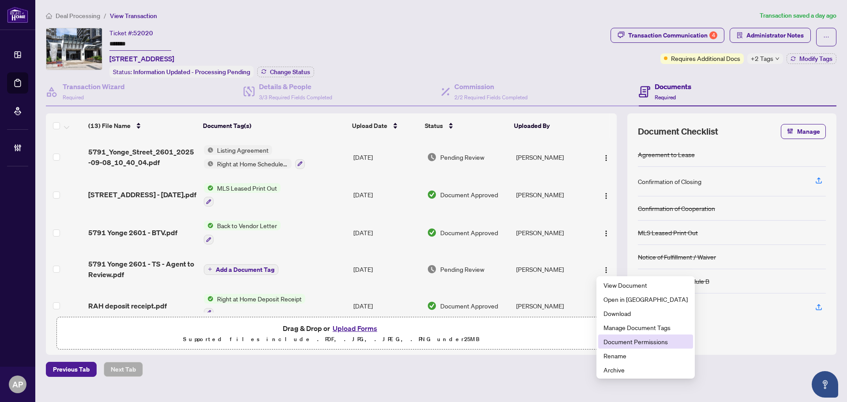
click at [648, 343] on span "Document Permissions" at bounding box center [646, 342] width 84 height 10
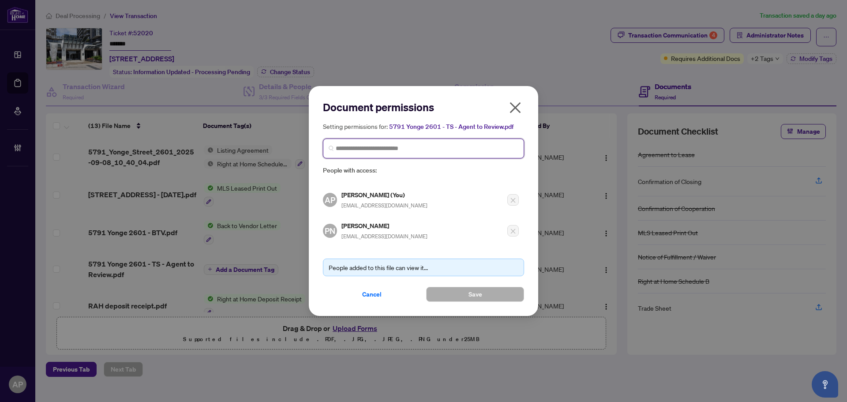
click at [406, 151] on input "search" at bounding box center [427, 148] width 183 height 9
type input "*****"
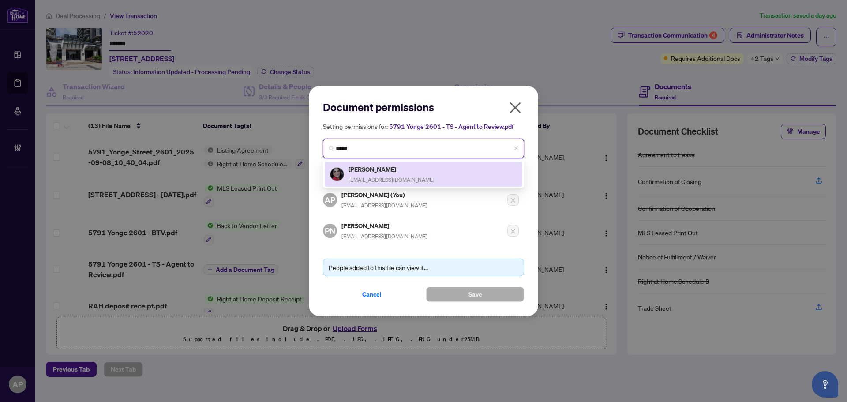
click at [406, 173] on h5 "Azeta Ghaeinizadeh" at bounding box center [392, 169] width 86 height 10
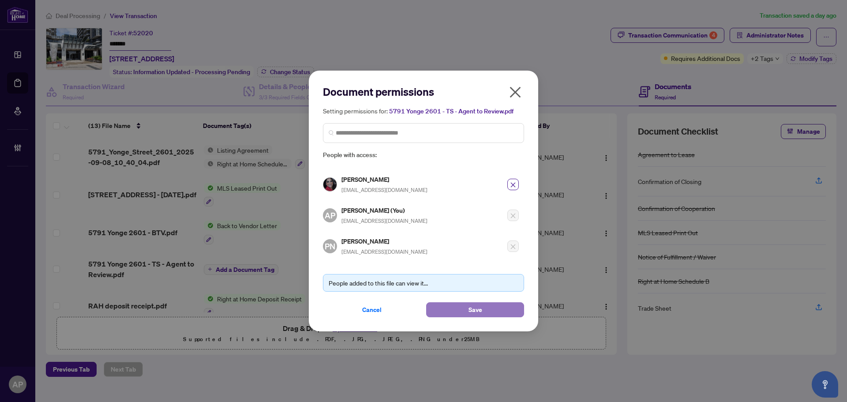
click at [487, 313] on button "Save" at bounding box center [475, 309] width 98 height 15
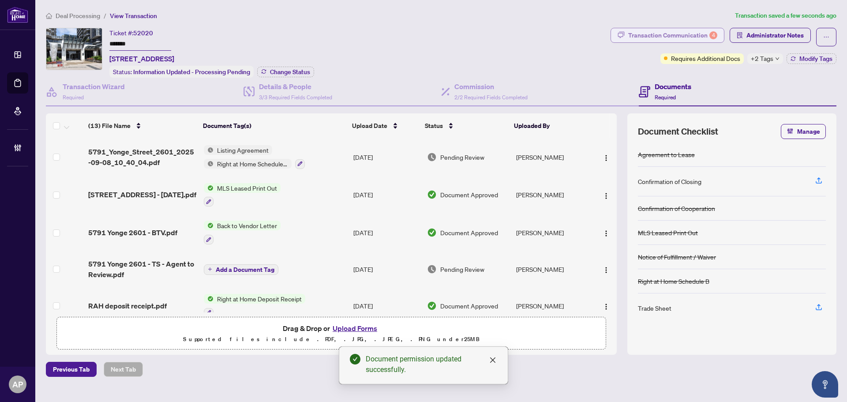
click at [690, 34] on div "Transaction Communication 4" at bounding box center [672, 35] width 89 height 14
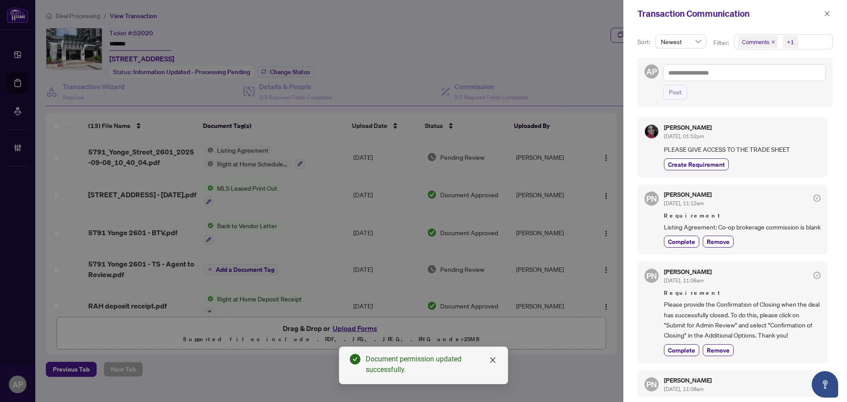
click at [772, 42] on icon "close" at bounding box center [774, 42] width 4 height 4
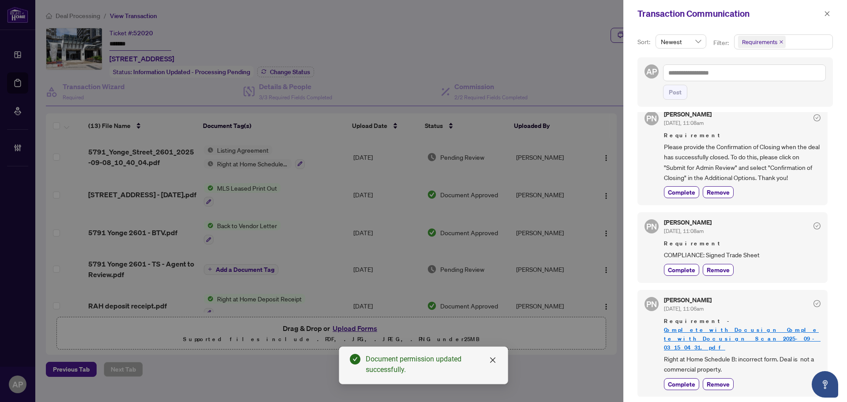
scroll to position [93, 0]
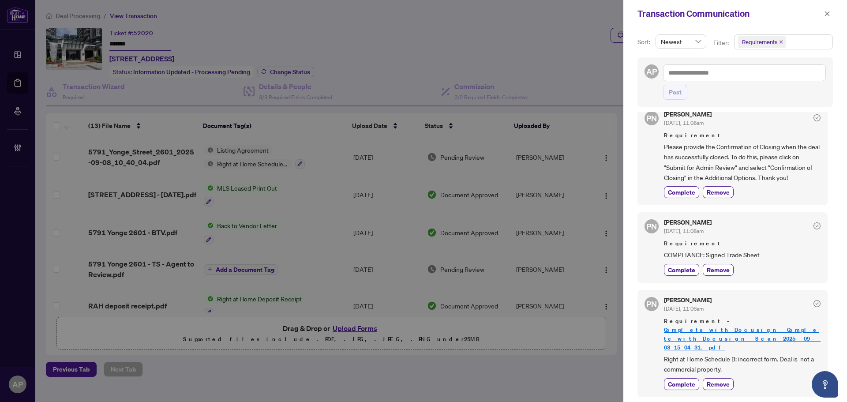
drag, startPoint x: 830, startPoint y: 12, endPoint x: 656, endPoint y: 35, distance: 175.7
click at [830, 12] on button "button" at bounding box center [827, 13] width 11 height 11
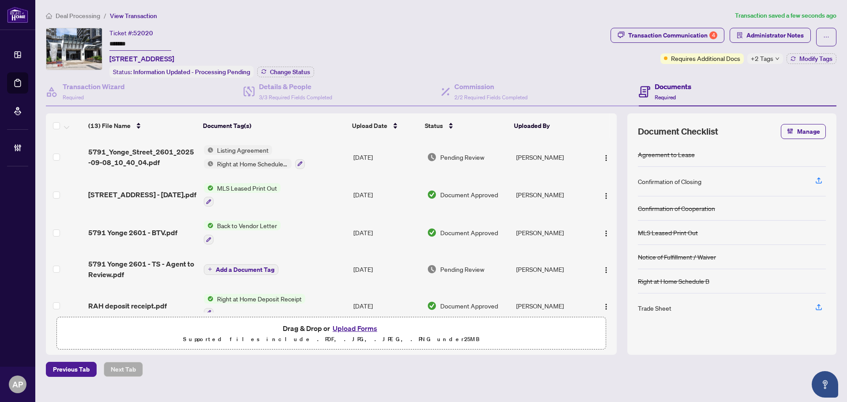
click at [347, 158] on td "Listing Agreement Right at Home Schedule B" at bounding box center [275, 157] width 150 height 38
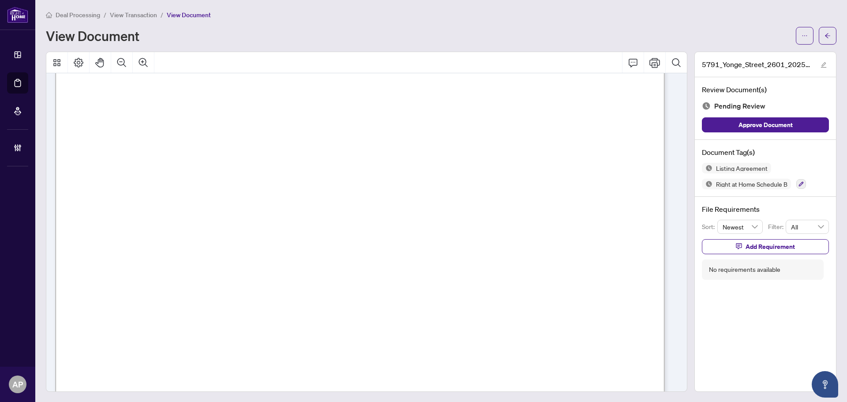
scroll to position [21858, 0]
click at [826, 37] on button "button" at bounding box center [828, 36] width 18 height 18
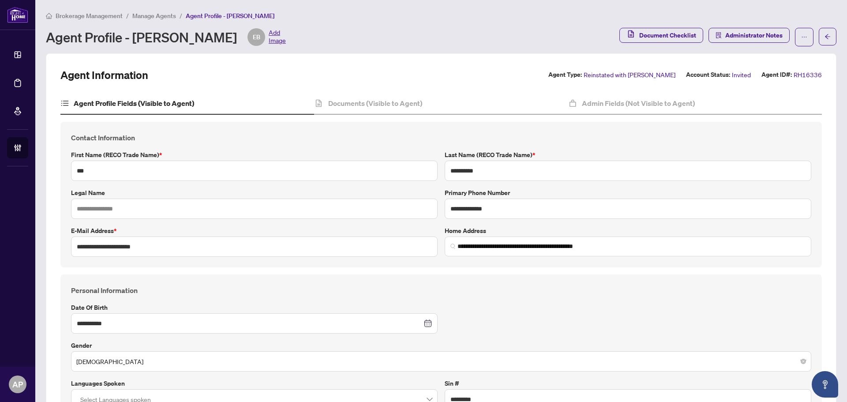
scroll to position [417, 0]
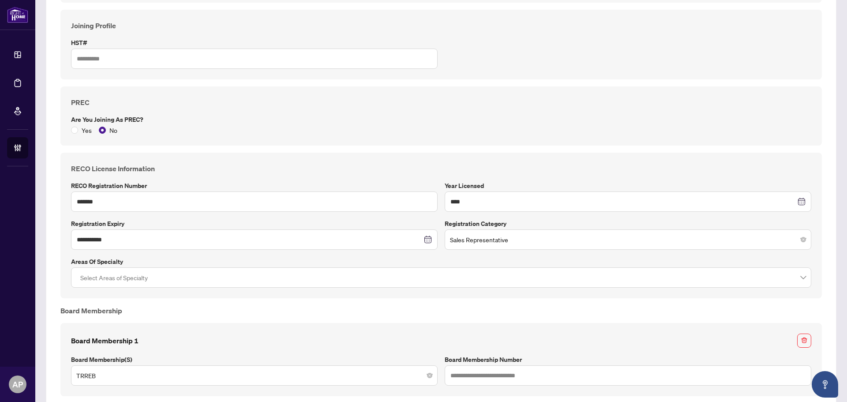
click at [475, 107] on div "PREC Are you joining as PREC? Yes No" at bounding box center [441, 116] width 747 height 38
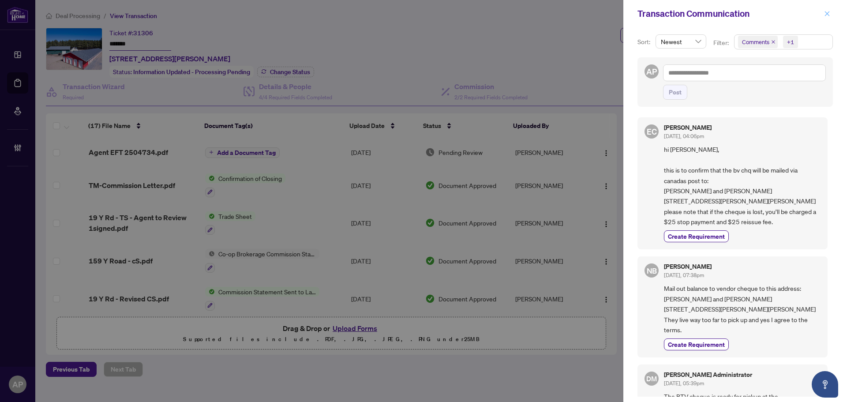
click at [827, 8] on span "button" at bounding box center [827, 14] width 6 height 14
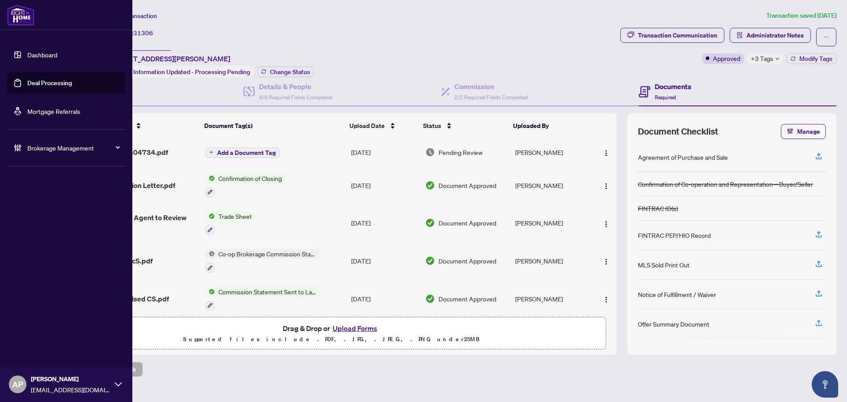
click at [27, 79] on link "Deal Processing" at bounding box center [49, 83] width 45 height 8
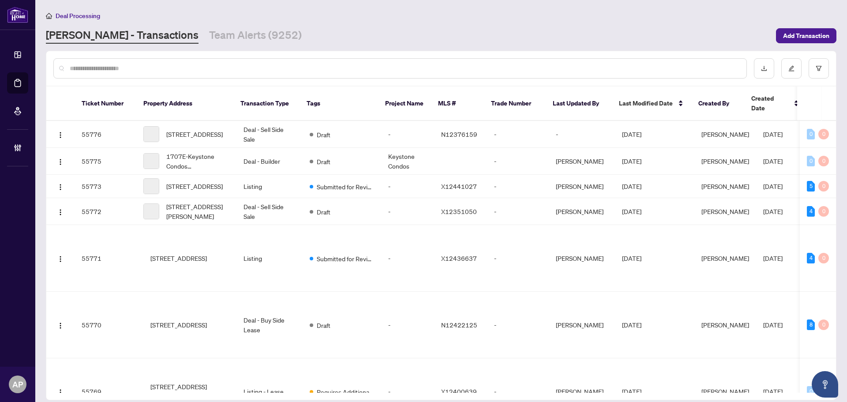
click at [166, 70] on input "text" at bounding box center [405, 69] width 670 height 10
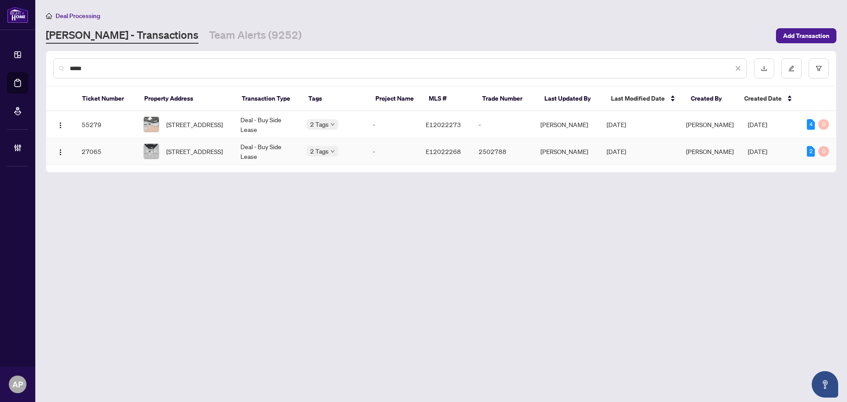
type input "*****"
click at [230, 150] on td "2-84 Crockford Blvd, Toronto, Ontario M1R 3C3, Canada" at bounding box center [184, 151] width 97 height 27
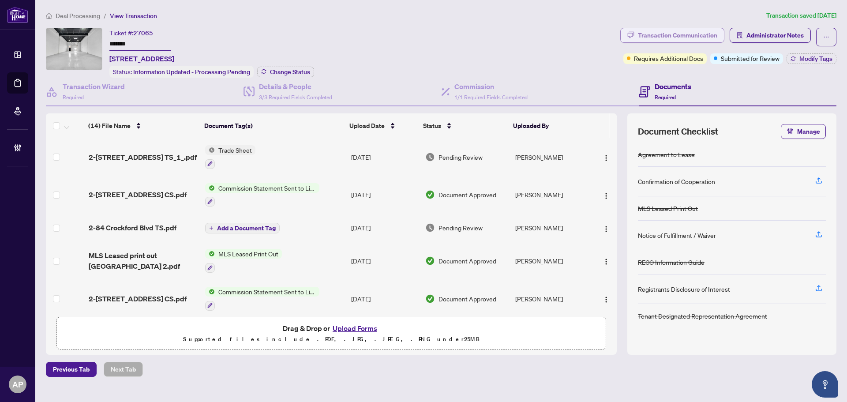
click at [710, 31] on div "Transaction Communication" at bounding box center [677, 35] width 79 height 14
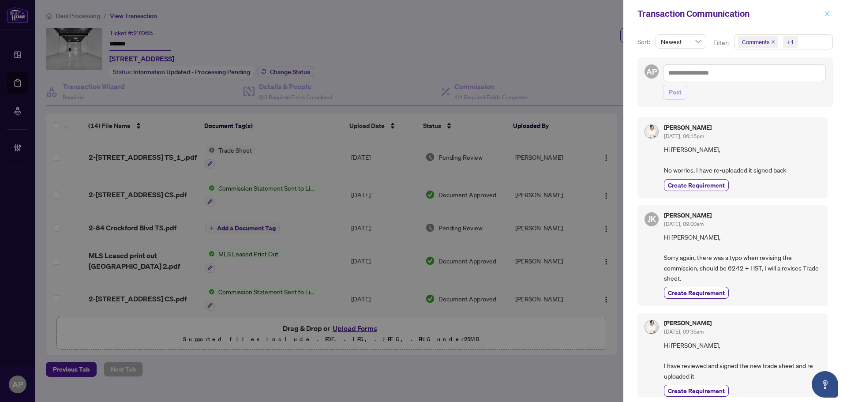
click at [830, 13] on icon "close" at bounding box center [827, 14] width 6 height 6
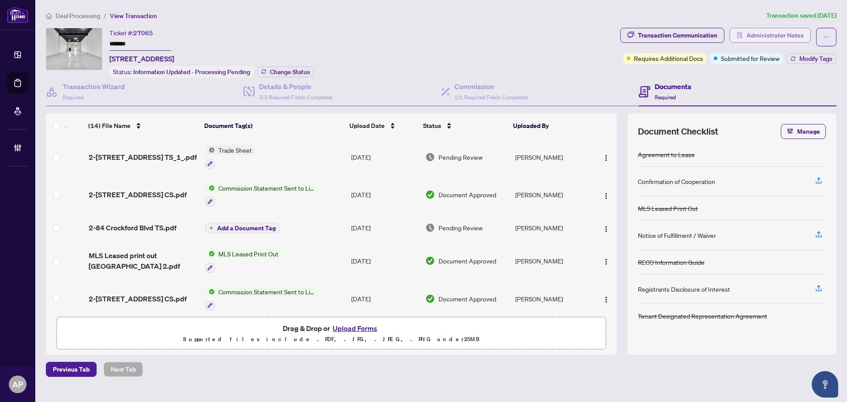
click at [756, 38] on span "Administrator Notes" at bounding box center [775, 35] width 57 height 14
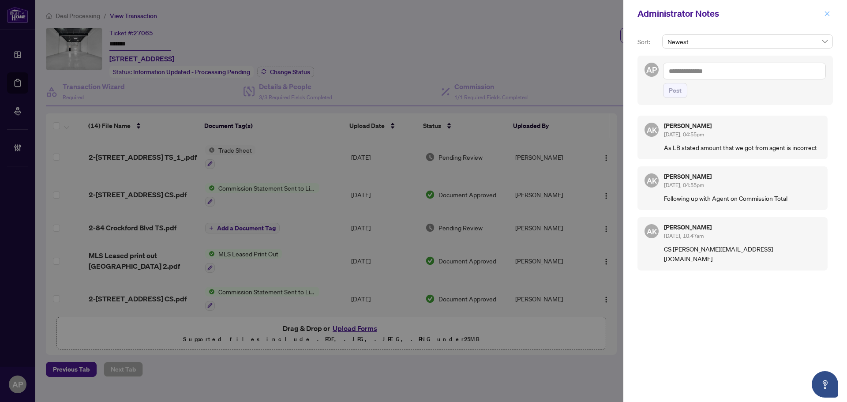
click at [826, 13] on icon "close" at bounding box center [827, 14] width 6 height 6
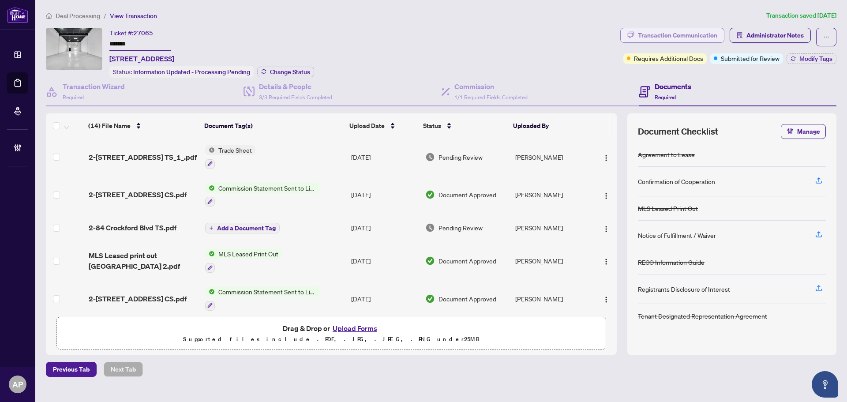
click at [686, 38] on div "Transaction Communication" at bounding box center [677, 35] width 79 height 14
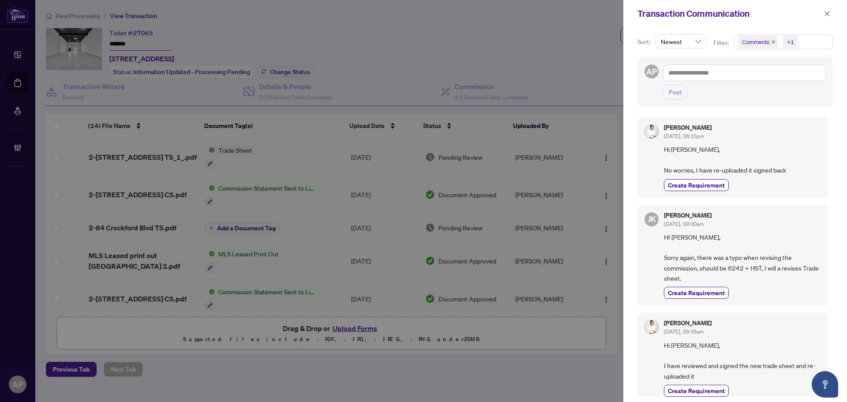
click at [773, 41] on icon "close" at bounding box center [773, 42] width 4 height 4
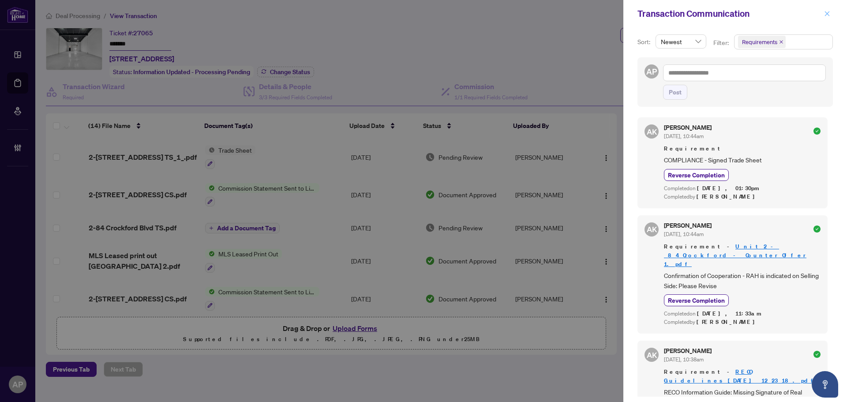
click at [823, 13] on button "button" at bounding box center [827, 13] width 11 height 11
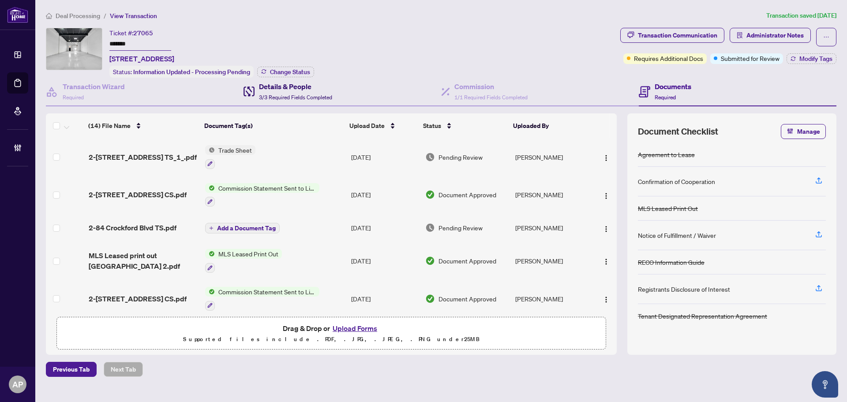
click at [296, 99] on span "3/3 Required Fields Completed" at bounding box center [295, 97] width 73 height 7
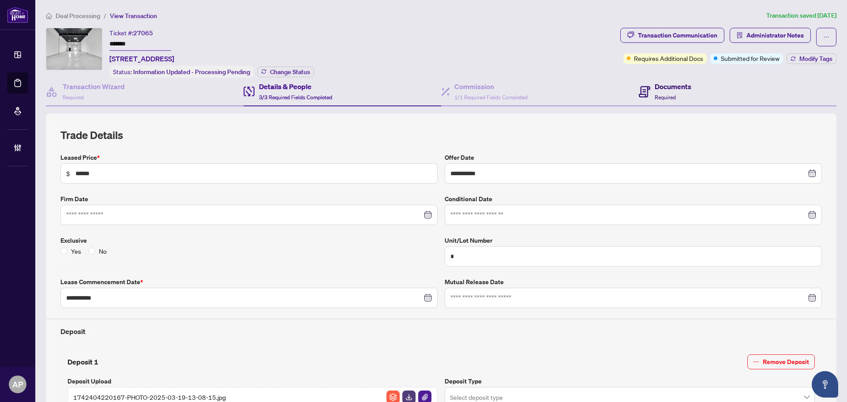
click at [648, 90] on div "Documents Required" at bounding box center [665, 91] width 53 height 21
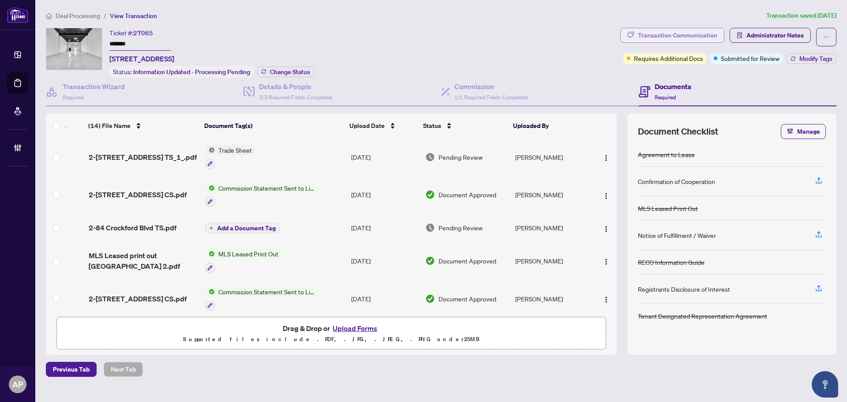
click at [677, 35] on div "Transaction Communication" at bounding box center [677, 35] width 79 height 14
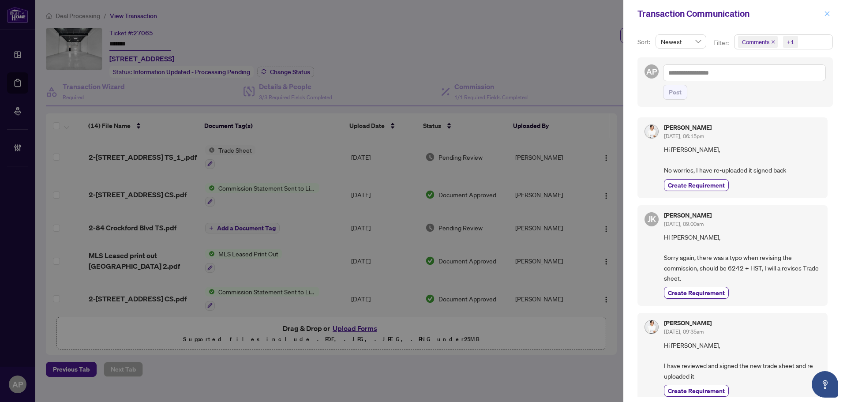
click at [829, 15] on icon "close" at bounding box center [827, 14] width 6 height 6
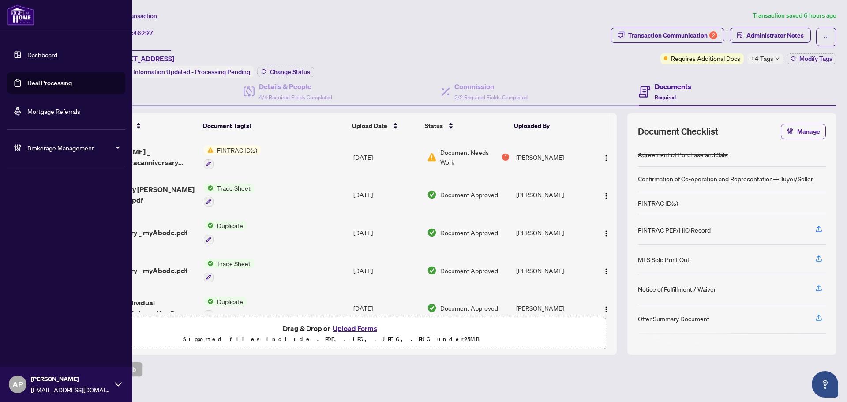
click at [27, 83] on link "Deal Processing" at bounding box center [49, 83] width 45 height 8
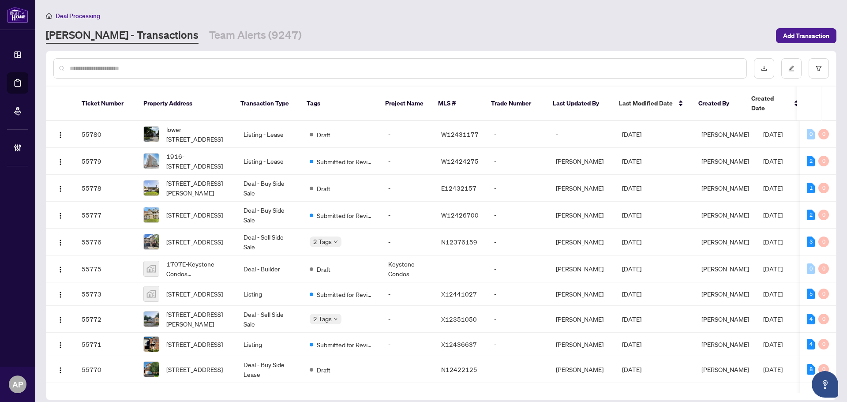
click at [178, 69] on input "text" at bounding box center [405, 69] width 670 height 10
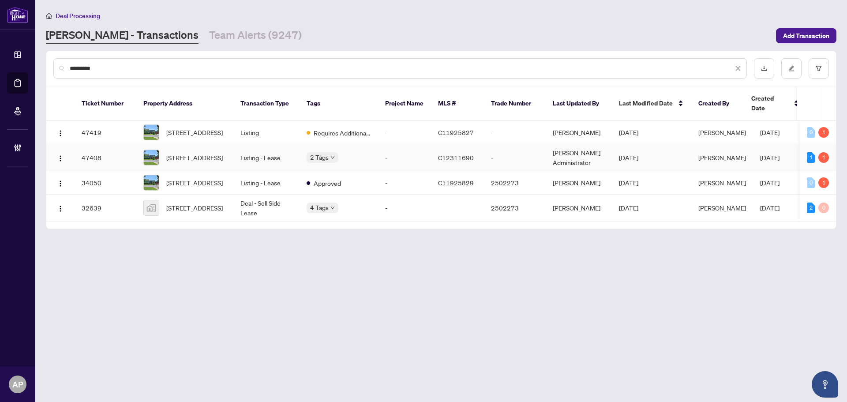
type input "*********"
click at [286, 150] on td "Listing - Lease" at bounding box center [266, 157] width 66 height 27
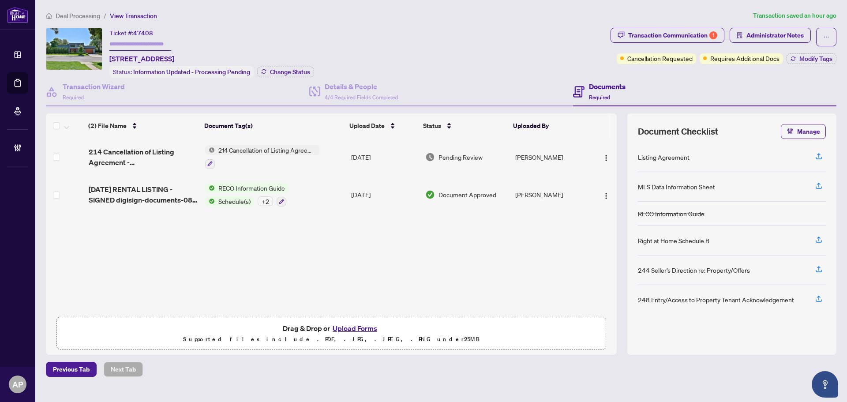
click at [348, 156] on td "Oct/02/2025" at bounding box center [385, 157] width 74 height 38
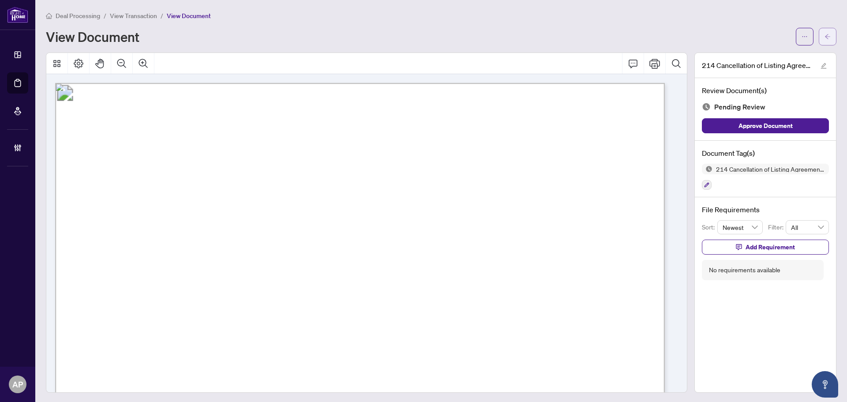
click at [825, 37] on icon "arrow-left" at bounding box center [827, 36] width 5 height 5
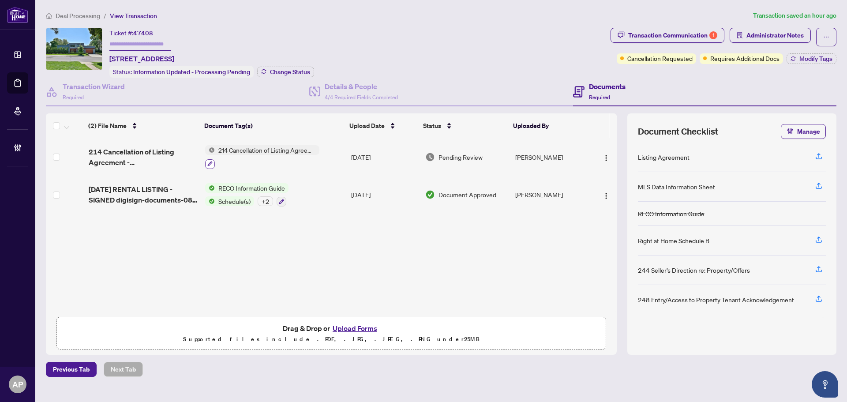
click at [209, 161] on icon "button" at bounding box center [210, 163] width 5 height 5
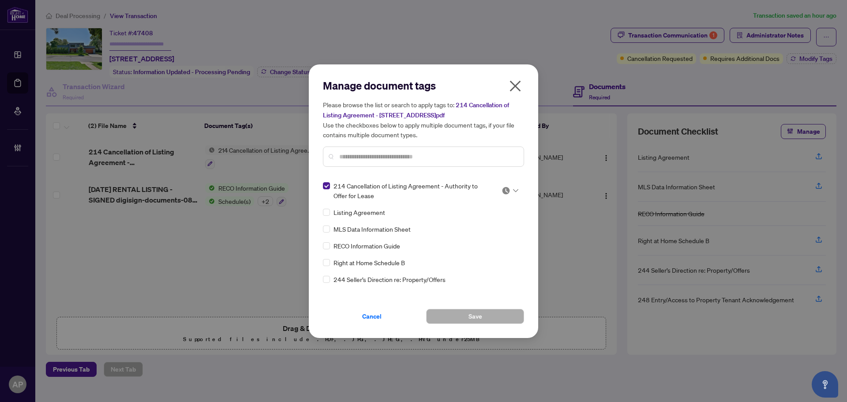
click at [402, 157] on input "text" at bounding box center [427, 157] width 177 height 10
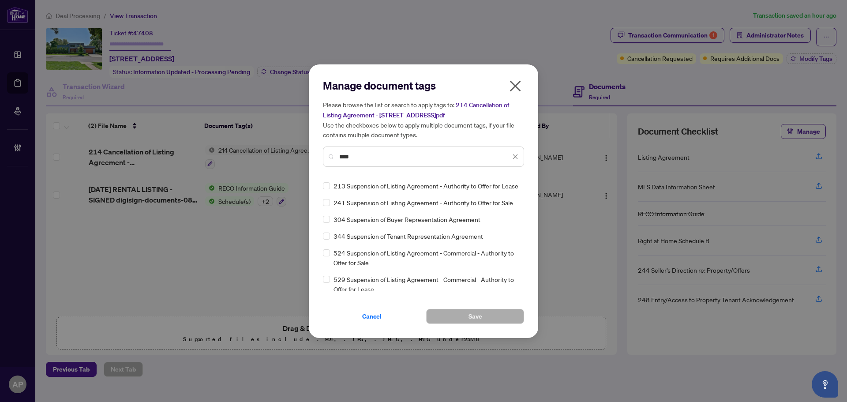
type input "****"
click at [517, 85] on icon "close" at bounding box center [515, 85] width 11 height 11
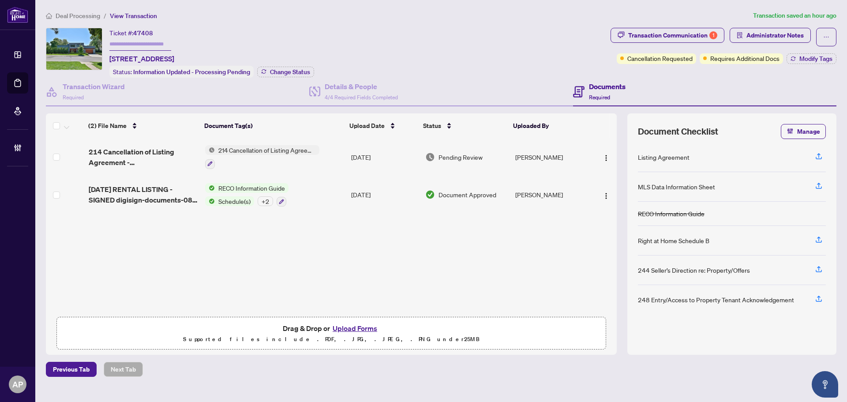
click at [407, 158] on td "Oct/02/2025" at bounding box center [385, 157] width 74 height 38
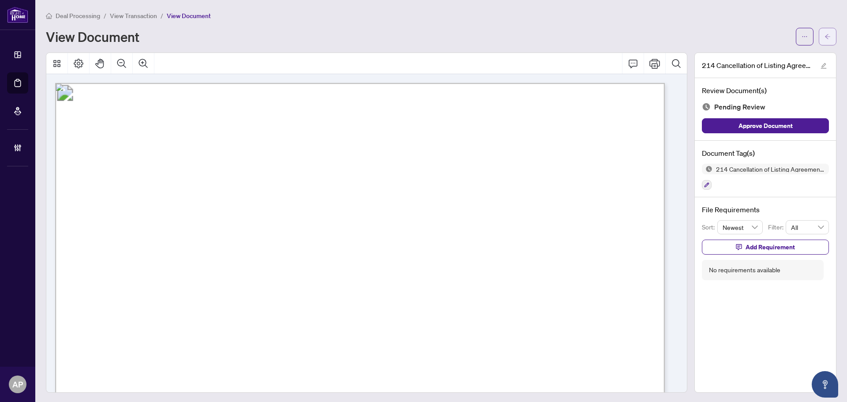
click at [828, 35] on button "button" at bounding box center [828, 37] width 18 height 18
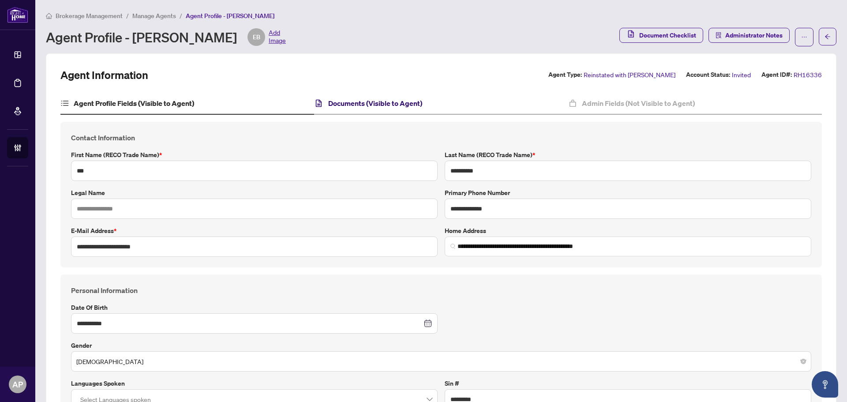
click at [367, 106] on h4 "Documents (Visible to Agent)" at bounding box center [375, 103] width 94 height 11
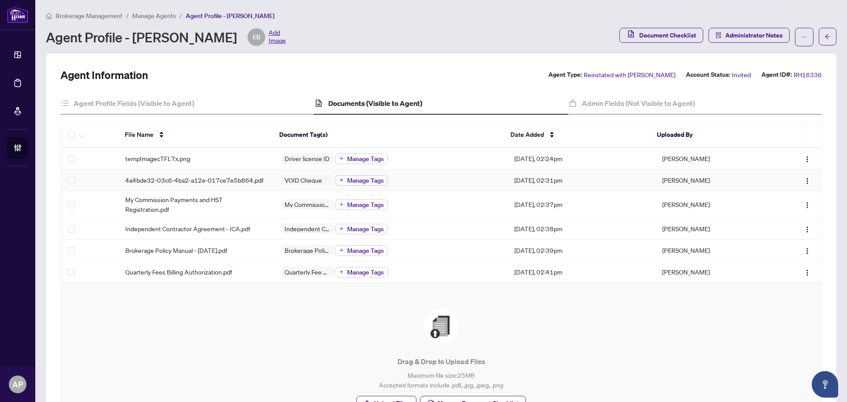
click at [274, 184] on td "VOID Cheque Manage Tags" at bounding box center [390, 180] width 233 height 22
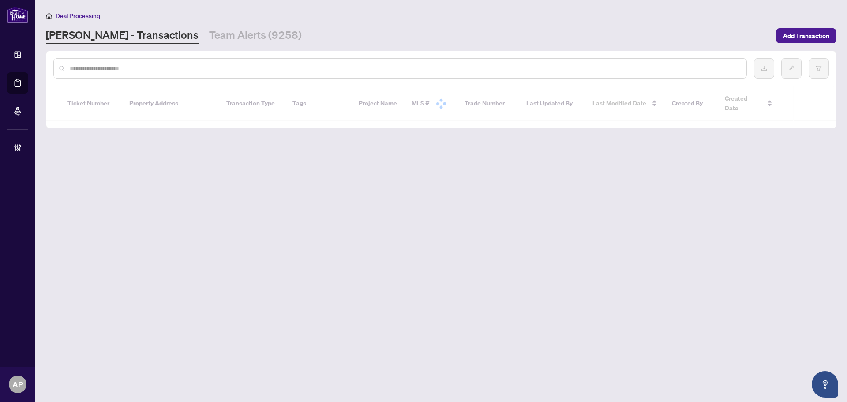
click at [109, 67] on input "text" at bounding box center [405, 69] width 670 height 10
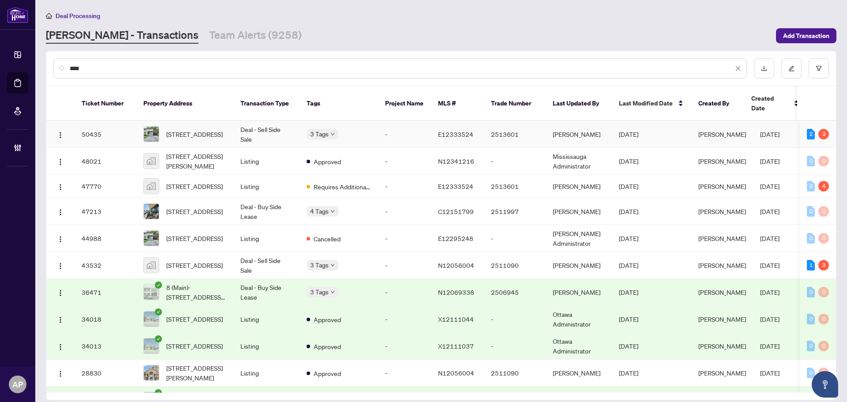
type input "****"
click at [237, 125] on td "Deal - Sell Side Sale" at bounding box center [266, 134] width 66 height 27
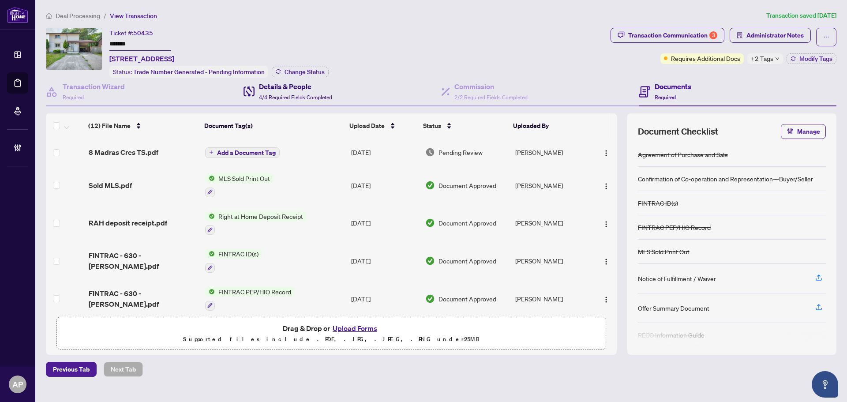
click at [306, 91] on div "Details & People 4/4 Required Fields Completed" at bounding box center [295, 91] width 73 height 21
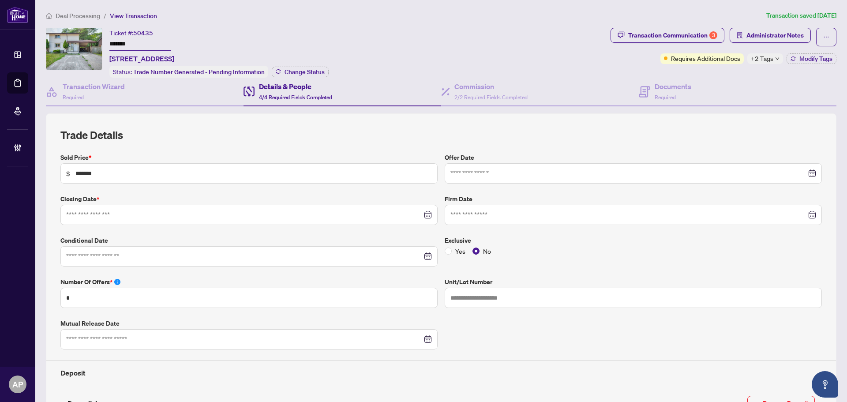
type input "**********"
click at [475, 86] on h4 "Commission" at bounding box center [490, 86] width 73 height 11
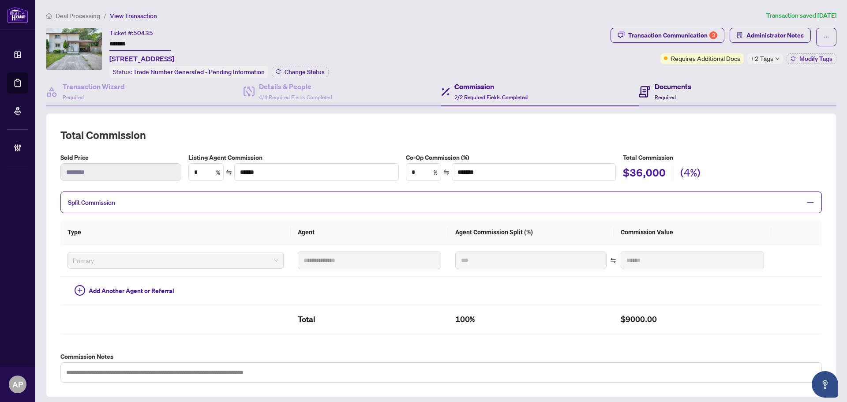
click at [657, 96] on span "Required" at bounding box center [665, 97] width 21 height 7
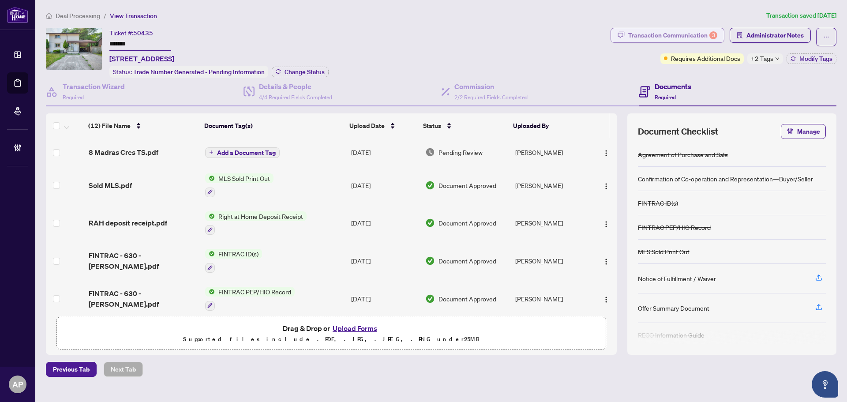
click at [661, 41] on div "Transaction Communication 3" at bounding box center [672, 35] width 89 height 14
type textarea "**********"
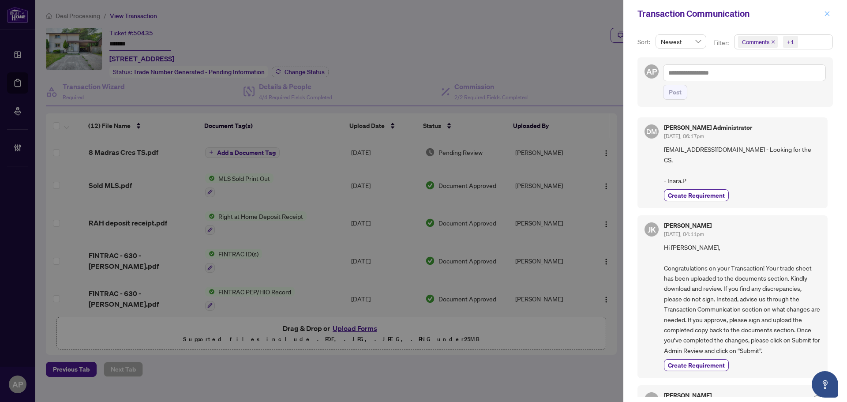
click at [828, 17] on icon "close" at bounding box center [827, 14] width 6 height 6
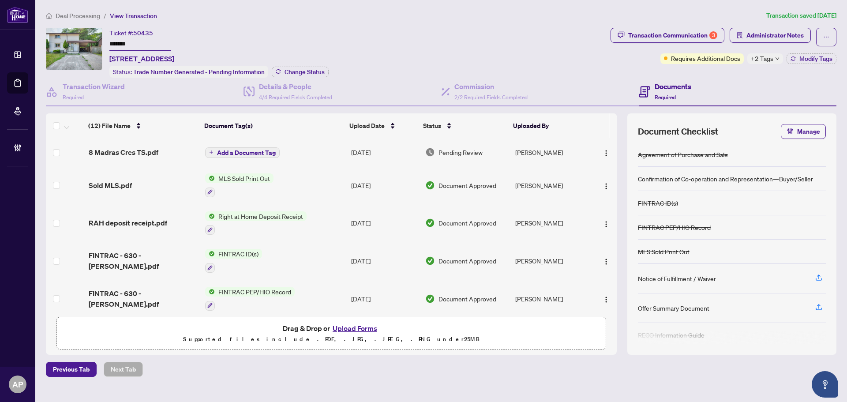
click at [756, 42] on span "Administrator Notes" at bounding box center [770, 37] width 81 height 19
click at [757, 35] on span "Administrator Notes" at bounding box center [775, 35] width 57 height 14
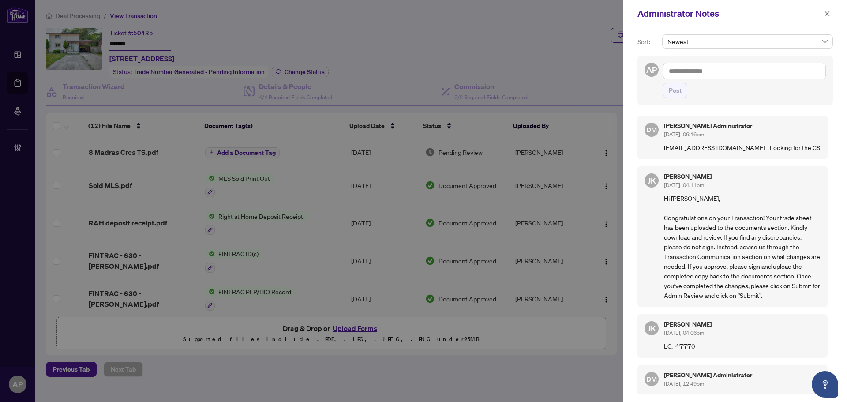
click at [459, 46] on div at bounding box center [423, 201] width 847 height 402
click at [830, 11] on icon "close" at bounding box center [827, 14] width 6 height 6
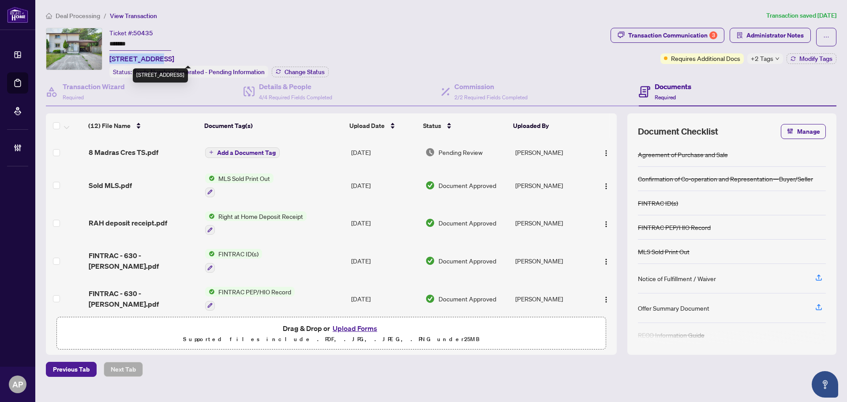
drag, startPoint x: 109, startPoint y: 59, endPoint x: 154, endPoint y: 60, distance: 45.0
click at [154, 60] on span "8 Madras Cres, Toronto, Ontario M1G 3L1, Canada" at bounding box center [141, 58] width 65 height 11
copy span "8 Madras Cres"
click at [121, 42] on input "*******" at bounding box center [140, 44] width 62 height 13
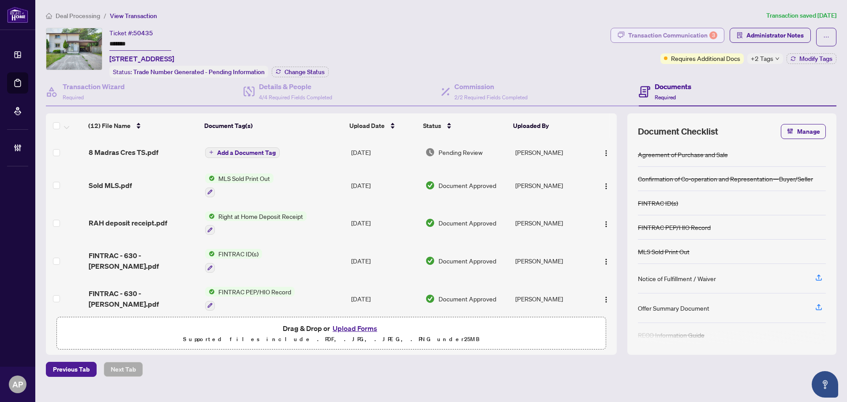
click at [691, 39] on div "Transaction Communication 3" at bounding box center [672, 35] width 89 height 14
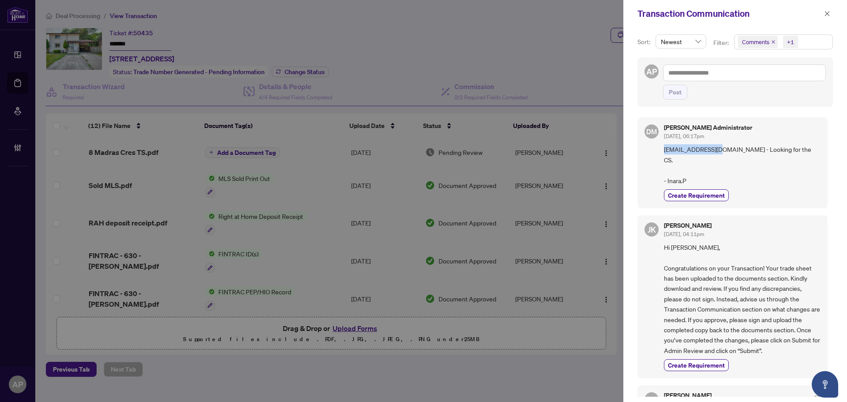
drag, startPoint x: 714, startPoint y: 148, endPoint x: 664, endPoint y: 148, distance: 50.7
click at [664, 148] on div "DM Don Mills Administrator Sep/29/2025, 06:17pm info@ozahidlaw.ca - Looking for…" at bounding box center [733, 162] width 190 height 91
copy span "info@ozahidlaw.ca"
click at [824, 11] on icon "close" at bounding box center [827, 14] width 6 height 6
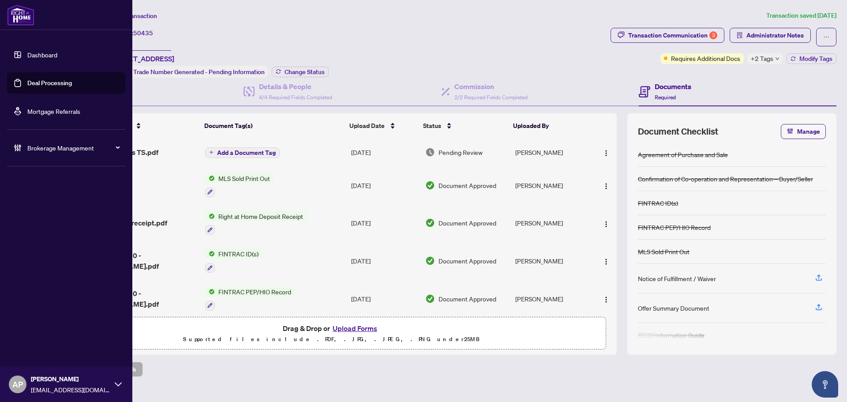
click at [27, 82] on link "Deal Processing" at bounding box center [49, 83] width 45 height 8
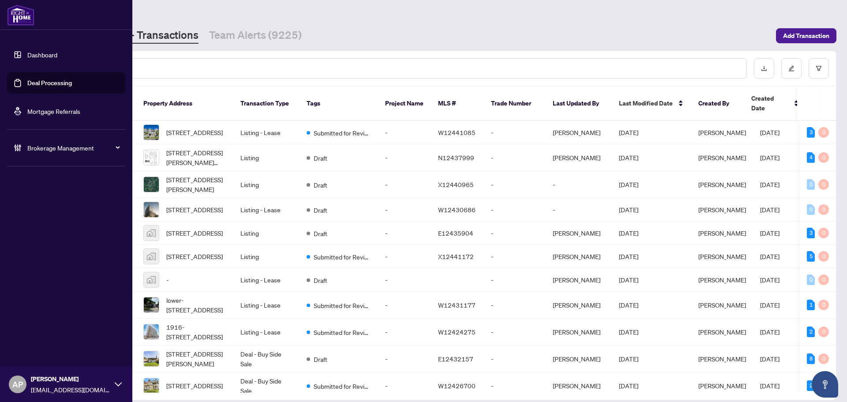
click at [93, 153] on div "Brokerage Management" at bounding box center [66, 147] width 118 height 21
click at [41, 209] on link "Manage Agents" at bounding box center [41, 211] width 44 height 8
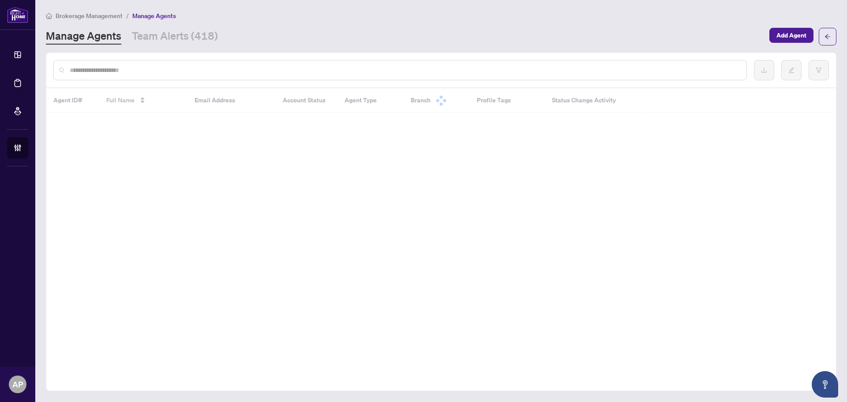
click at [259, 65] on input "text" at bounding box center [405, 70] width 670 height 10
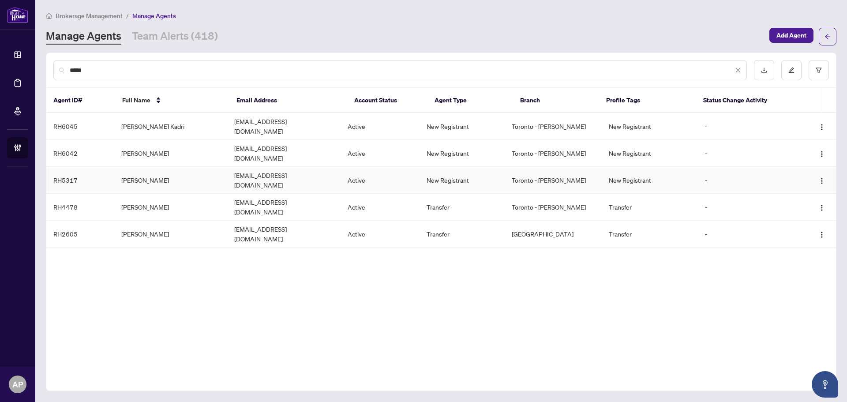
type input "*****"
click at [150, 167] on td "Jamil Kadri" at bounding box center [170, 180] width 113 height 27
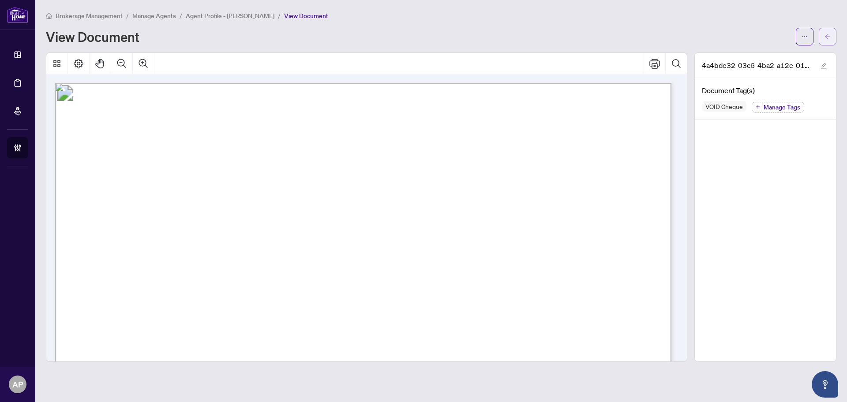
click at [824, 37] on button "button" at bounding box center [828, 37] width 18 height 18
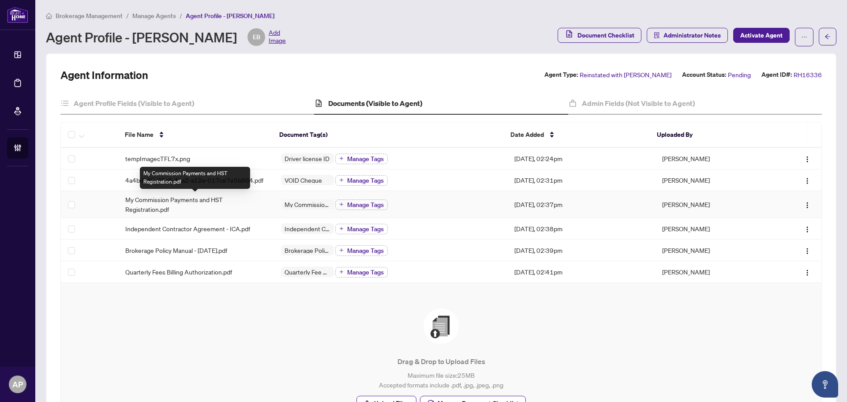
click at [255, 207] on span "My Commission Payments and HST Registration.pdf" at bounding box center [196, 204] width 142 height 19
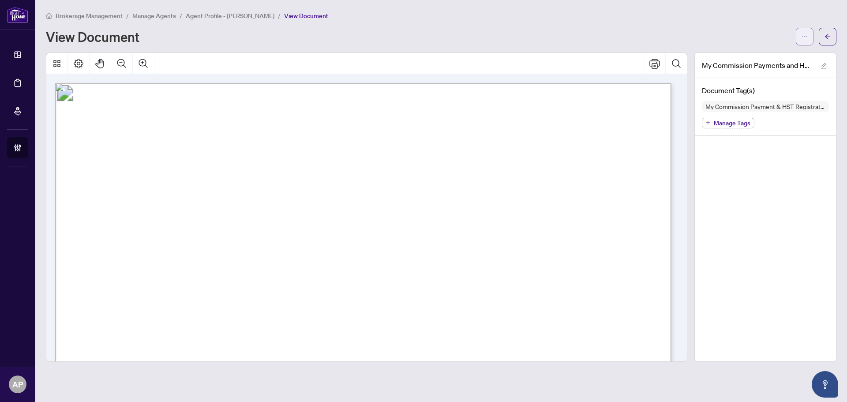
click at [803, 31] on span "button" at bounding box center [805, 37] width 6 height 14
click at [661, 59] on button "Print" at bounding box center [654, 63] width 21 height 21
click at [827, 38] on icon "arrow-left" at bounding box center [827, 36] width 5 height 5
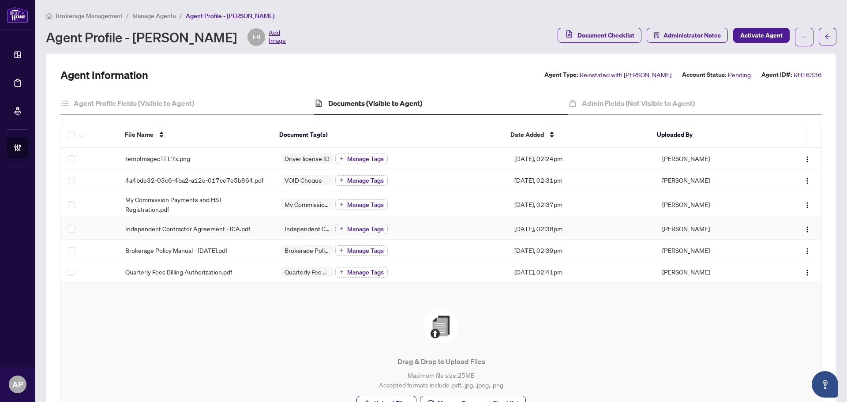
click at [268, 230] on td "Independent Contractor Agreement - ICA.pdf" at bounding box center [196, 229] width 156 height 22
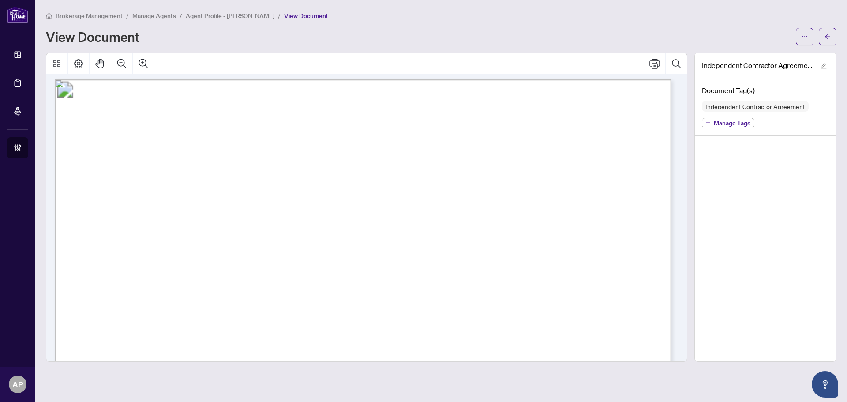
scroll to position [12521, 0]
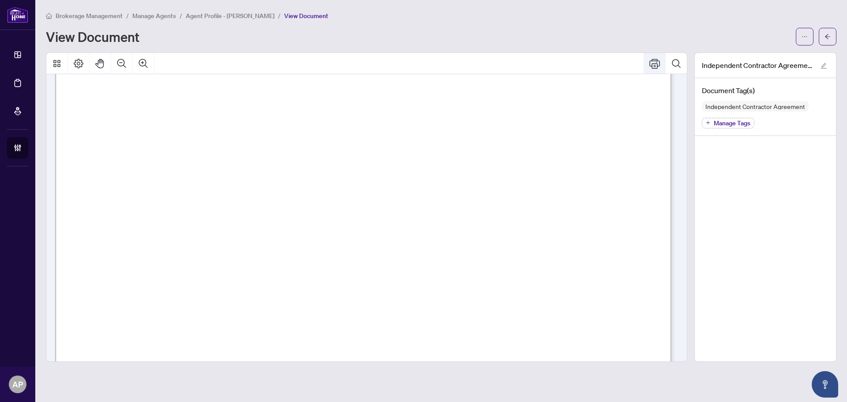
click at [659, 62] on icon "Print" at bounding box center [655, 63] width 11 height 11
click at [824, 38] on button "button" at bounding box center [828, 37] width 18 height 18
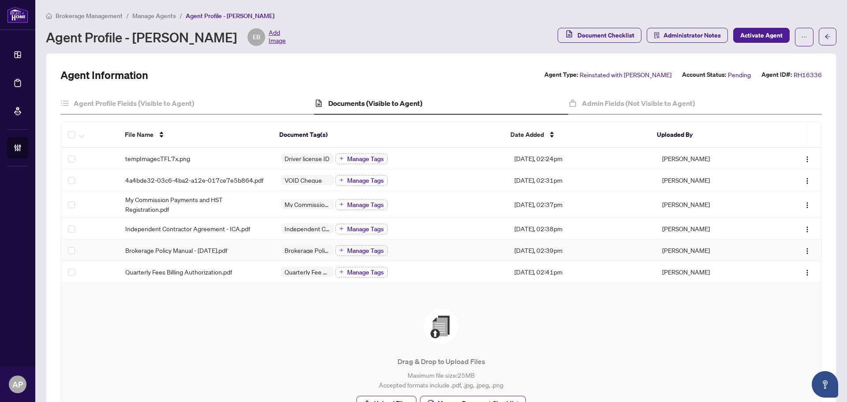
click at [269, 252] on td "Brokerage Policy Manual - [DATE].pdf" at bounding box center [196, 251] width 156 height 22
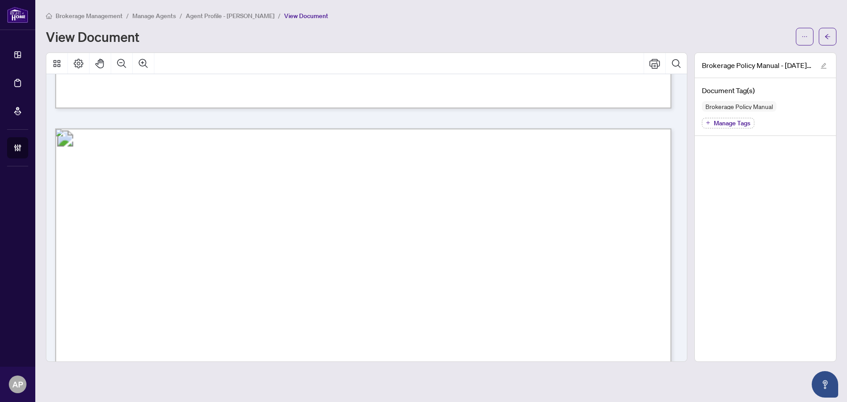
scroll to position [47524, 0]
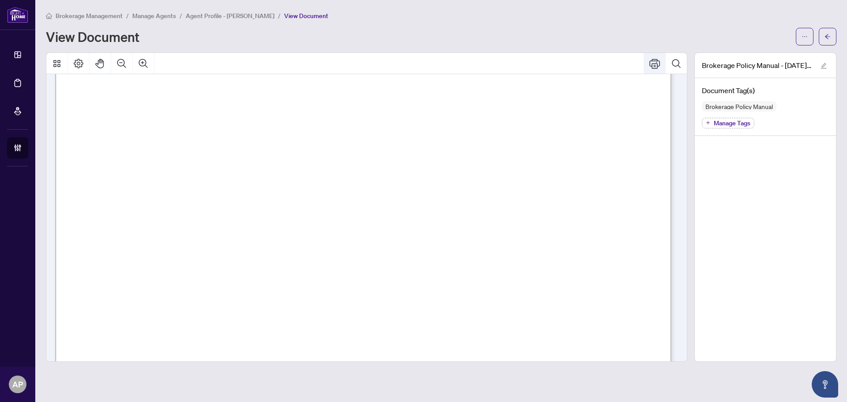
click at [657, 63] on icon "Print" at bounding box center [655, 64] width 11 height 10
click at [833, 34] on button "button" at bounding box center [828, 37] width 18 height 18
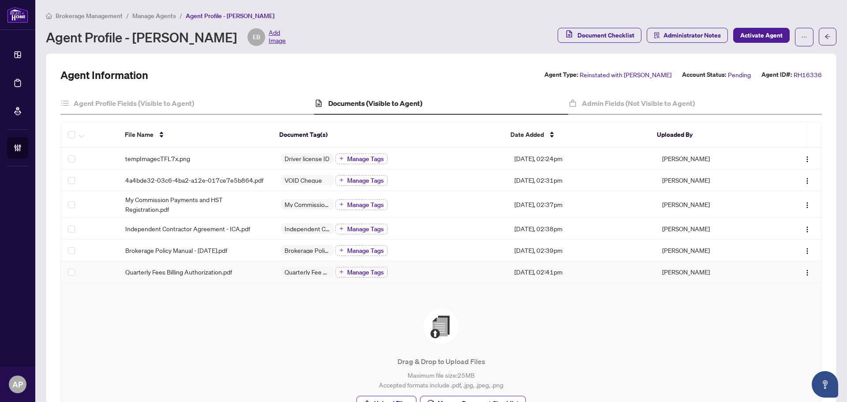
click at [254, 272] on div "Quarterly Fees Billing Authorization.pdf" at bounding box center [196, 272] width 142 height 10
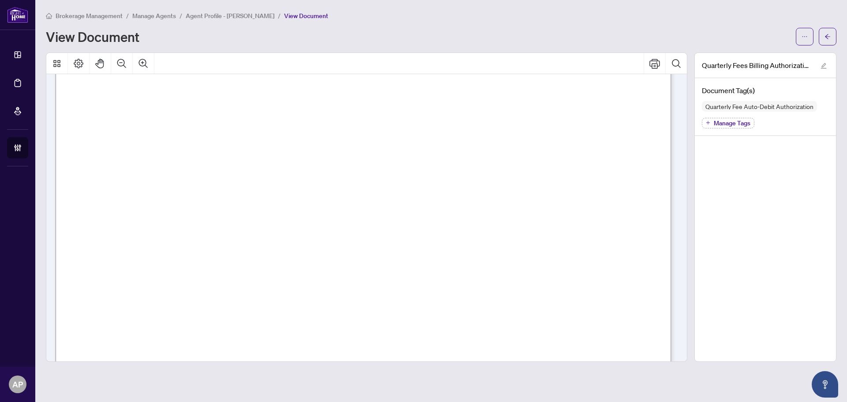
scroll to position [175, 0]
click at [804, 38] on icon "ellipsis" at bounding box center [805, 37] width 6 height 6
click at [654, 65] on icon "Print" at bounding box center [655, 64] width 11 height 10
click at [827, 39] on icon "arrow-left" at bounding box center [828, 37] width 6 height 6
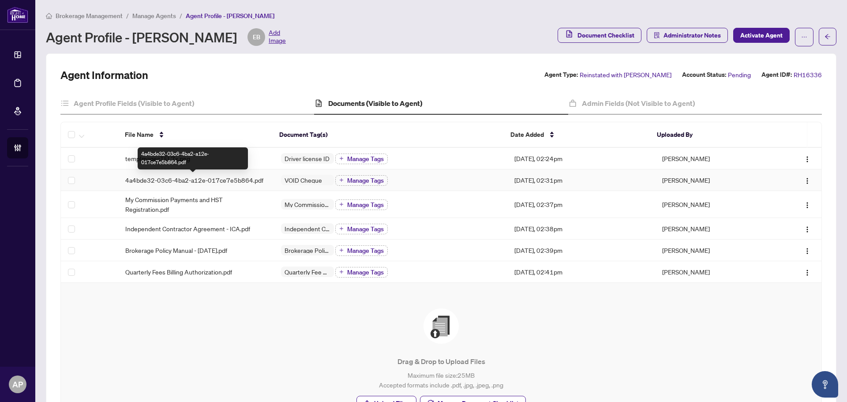
click at [258, 178] on span "4a4bde32-03c6-4ba2-a12e-017ce7e5b864.pdf" at bounding box center [194, 180] width 138 height 10
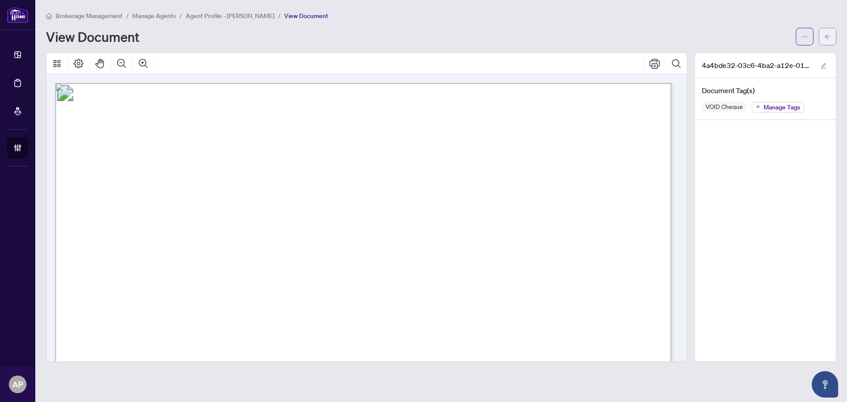
click at [827, 32] on span "button" at bounding box center [828, 37] width 6 height 14
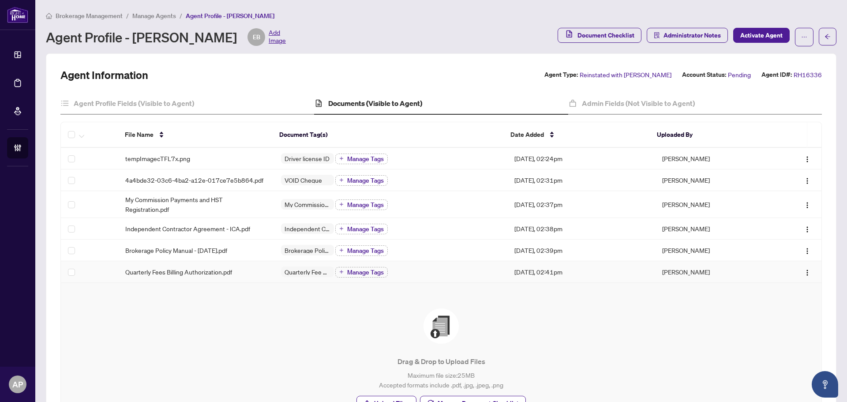
click at [254, 274] on div "Quarterly Fees Billing Authorization.pdf" at bounding box center [196, 272] width 142 height 10
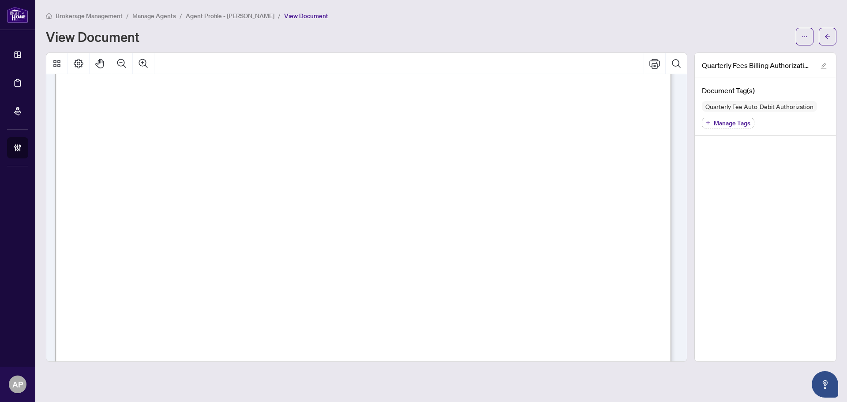
scroll to position [309, 0]
click at [823, 33] on button "button" at bounding box center [828, 37] width 18 height 18
